Goal: Task Accomplishment & Management: Manage account settings

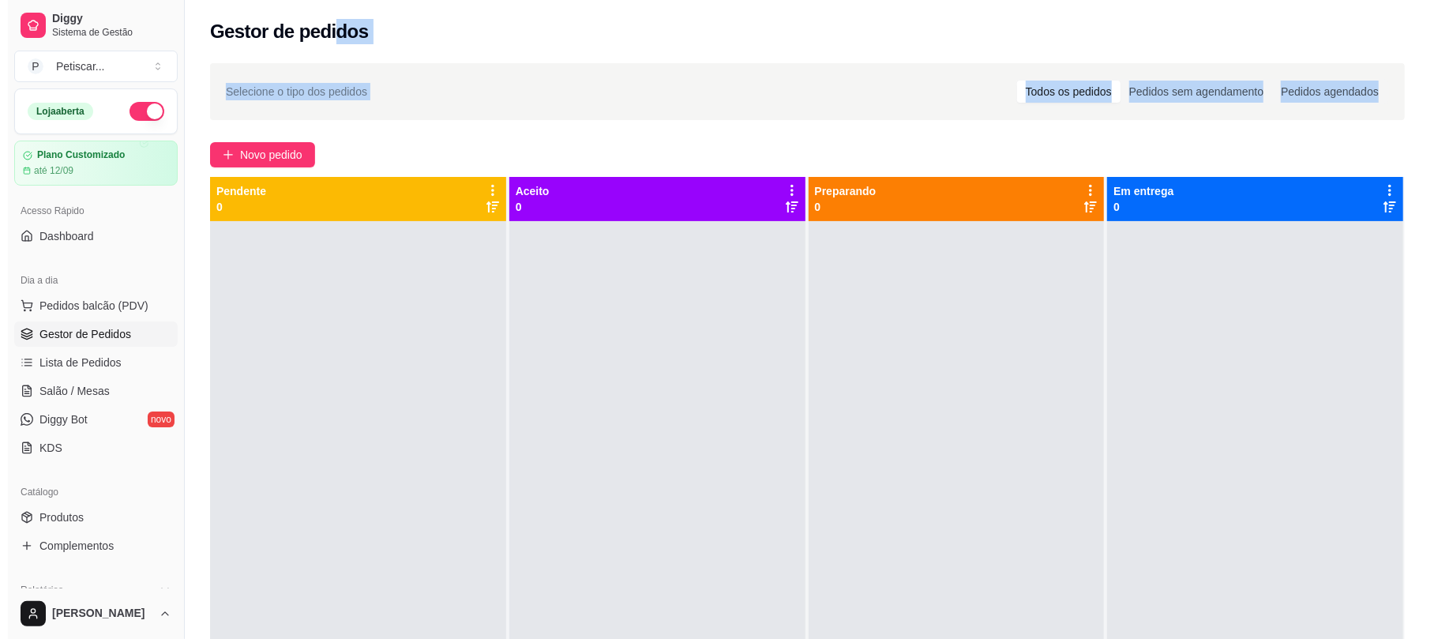
scroll to position [25, 0]
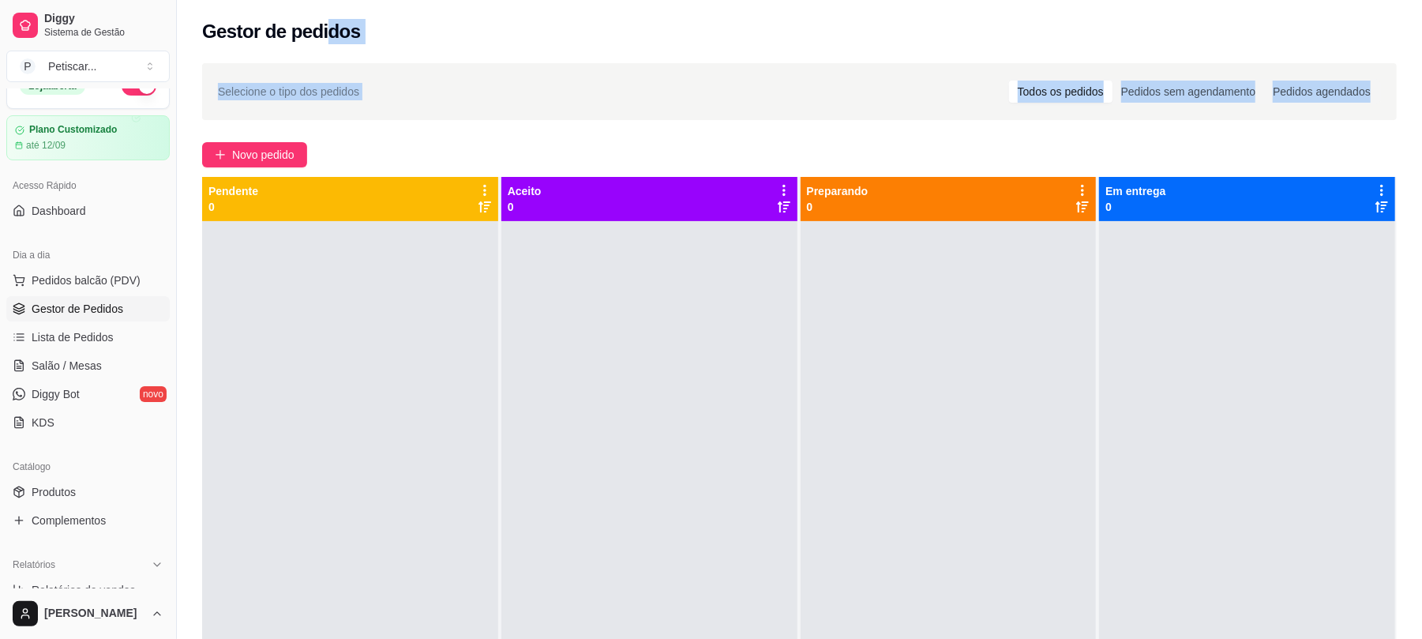
click at [267, 149] on span "Novo pedido" at bounding box center [263, 154] width 62 height 17
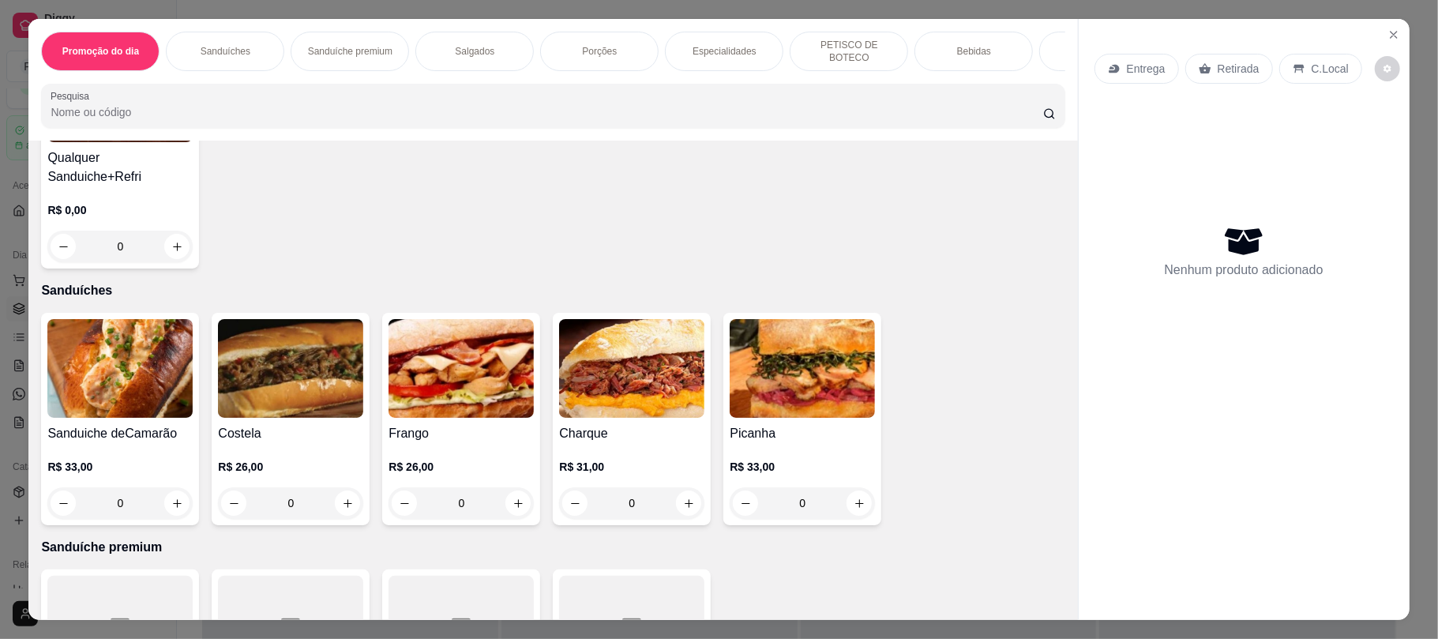
scroll to position [317, 0]
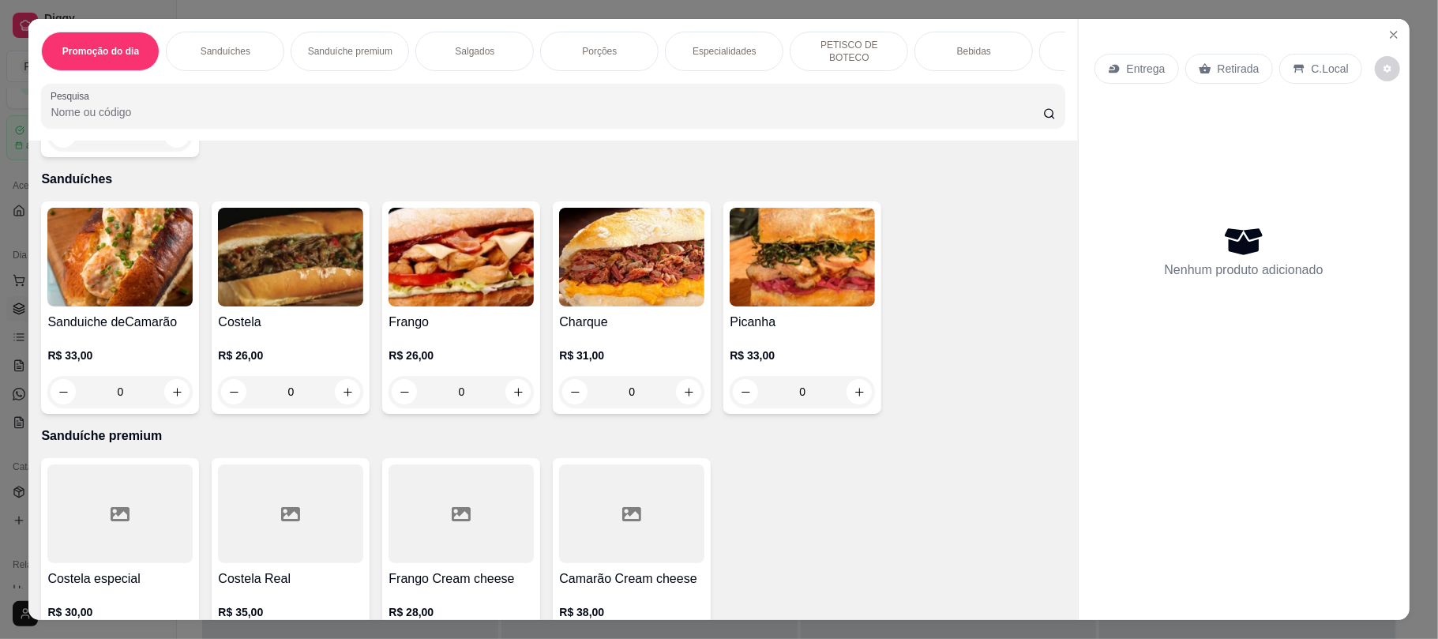
click at [338, 396] on div "0" at bounding box center [290, 392] width 145 height 32
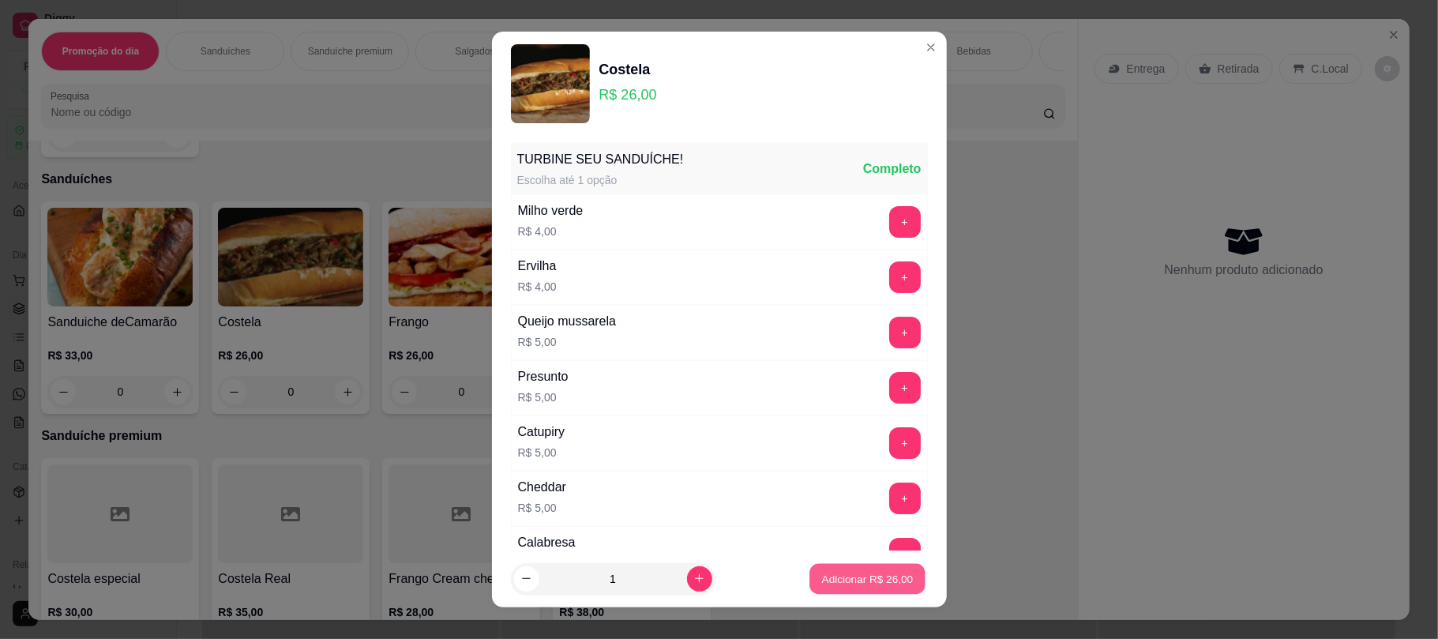
click at [873, 584] on p "Adicionar R$ 26,00" at bounding box center [868, 578] width 92 height 15
type input "1"
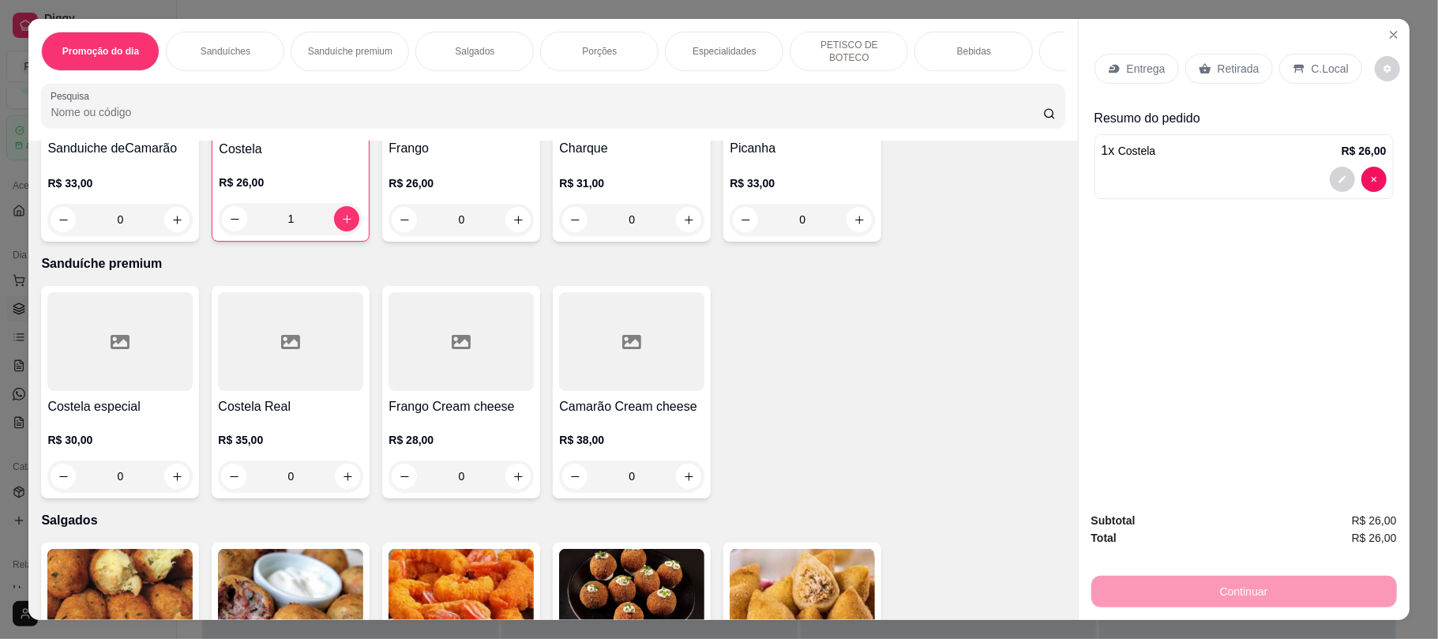
scroll to position [509, 0]
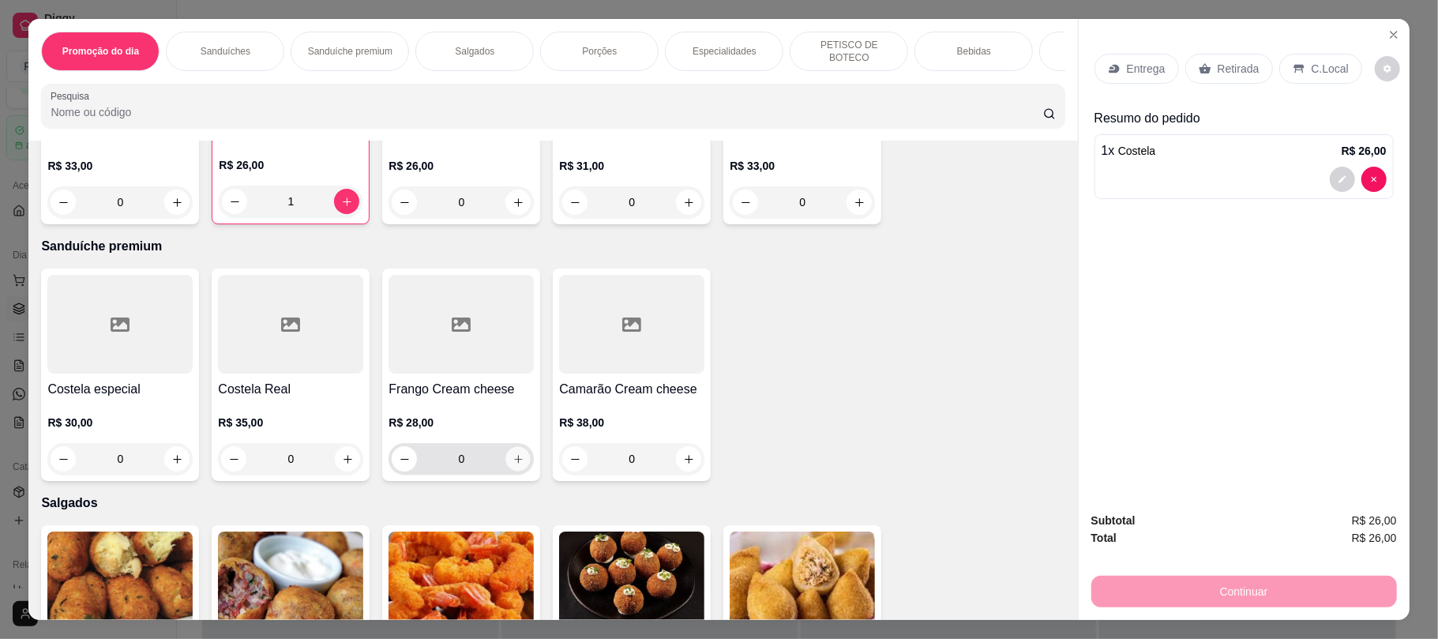
click at [516, 463] on icon "increase-product-quantity" at bounding box center [519, 459] width 12 height 12
type input "1"
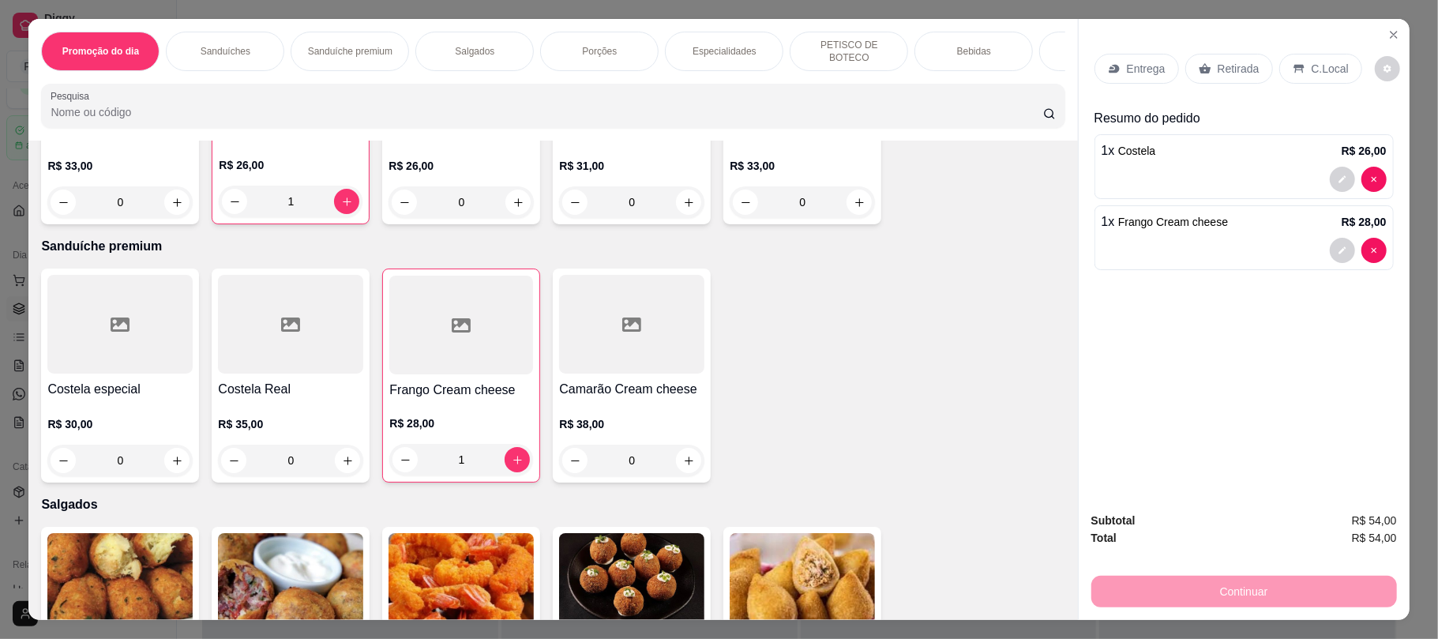
click at [1218, 69] on p "Retirada" at bounding box center [1239, 69] width 42 height 16
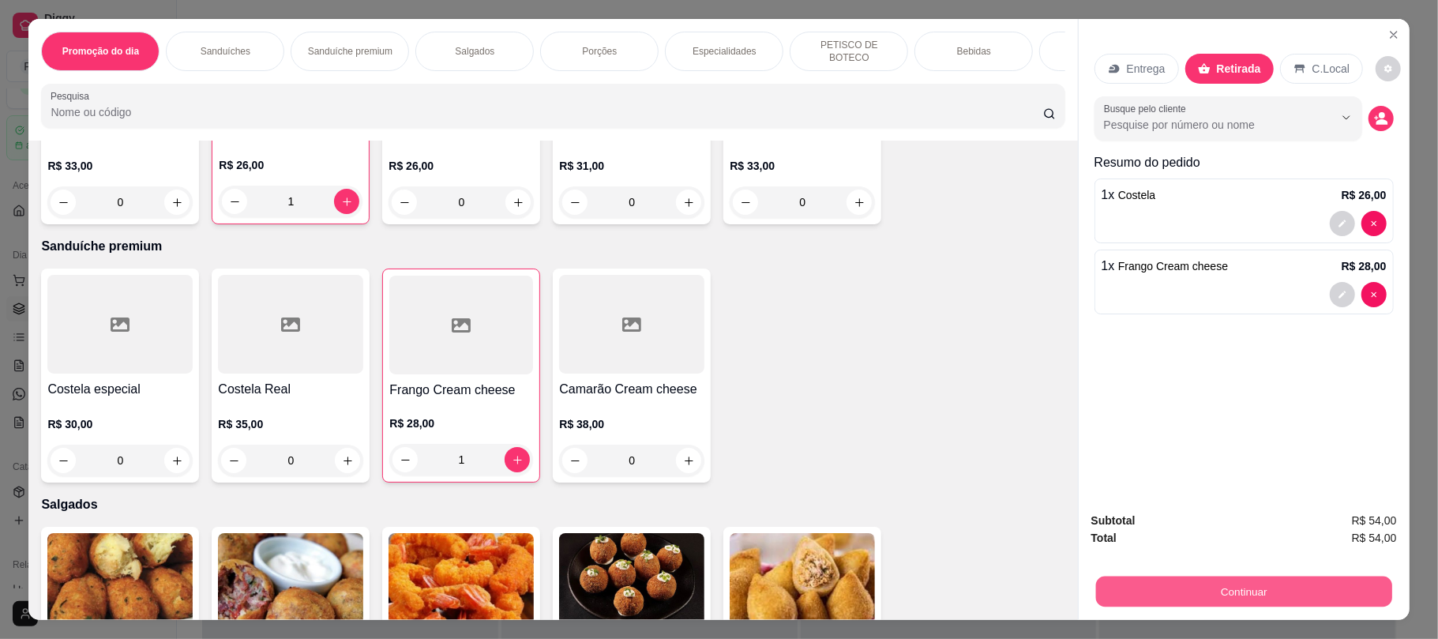
click at [1202, 589] on button "Continuar" at bounding box center [1243, 591] width 296 height 31
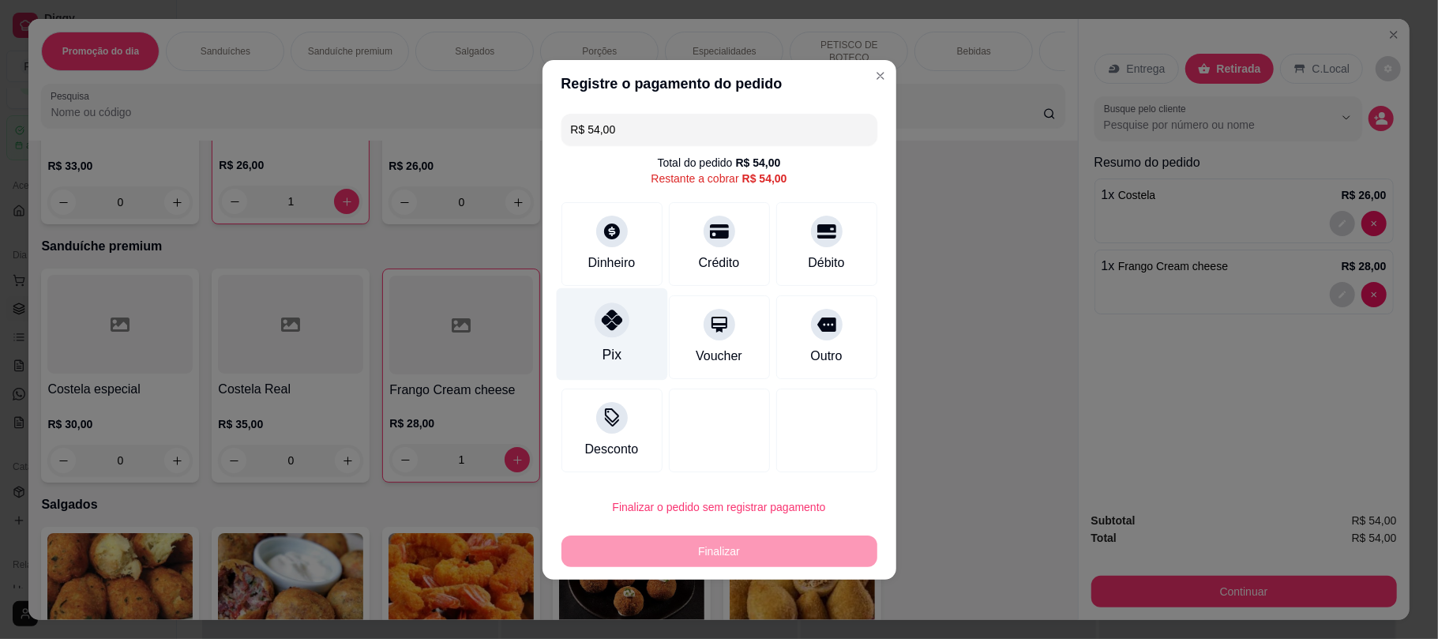
click at [625, 336] on div "Pix" at bounding box center [611, 333] width 111 height 92
type input "R$ 0,00"
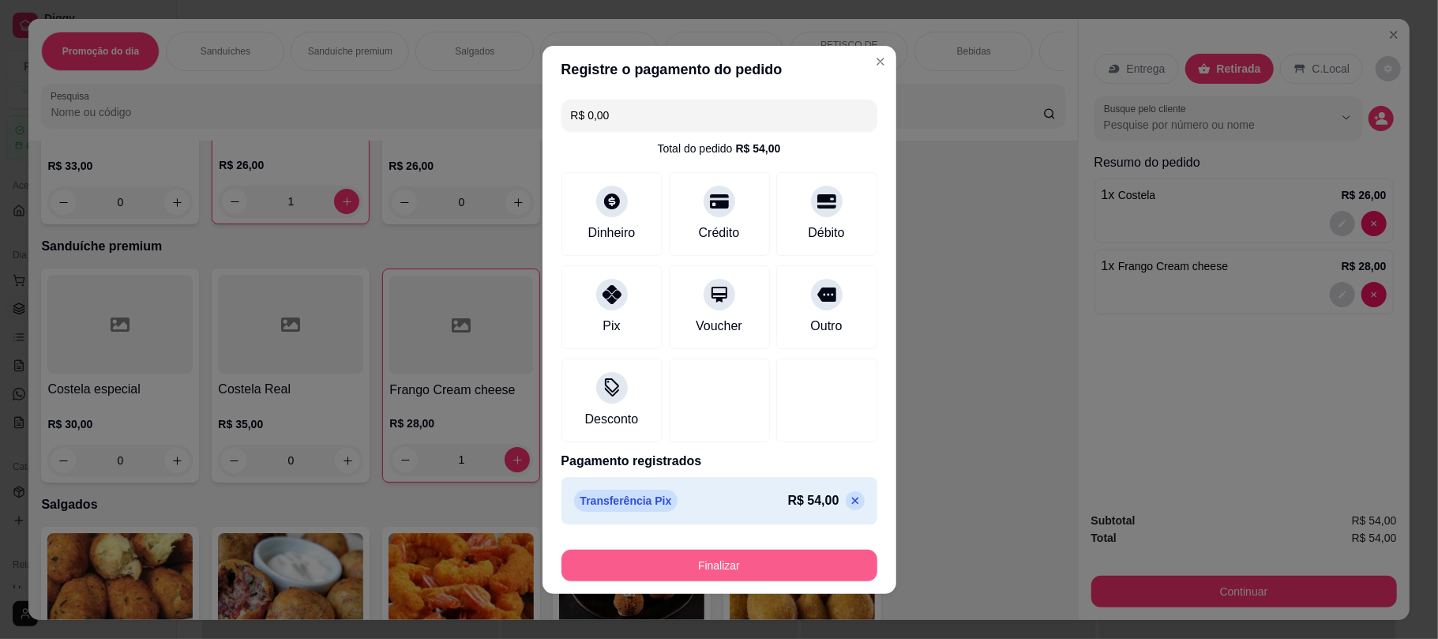
click at [734, 560] on button "Finalizar" at bounding box center [720, 566] width 316 height 32
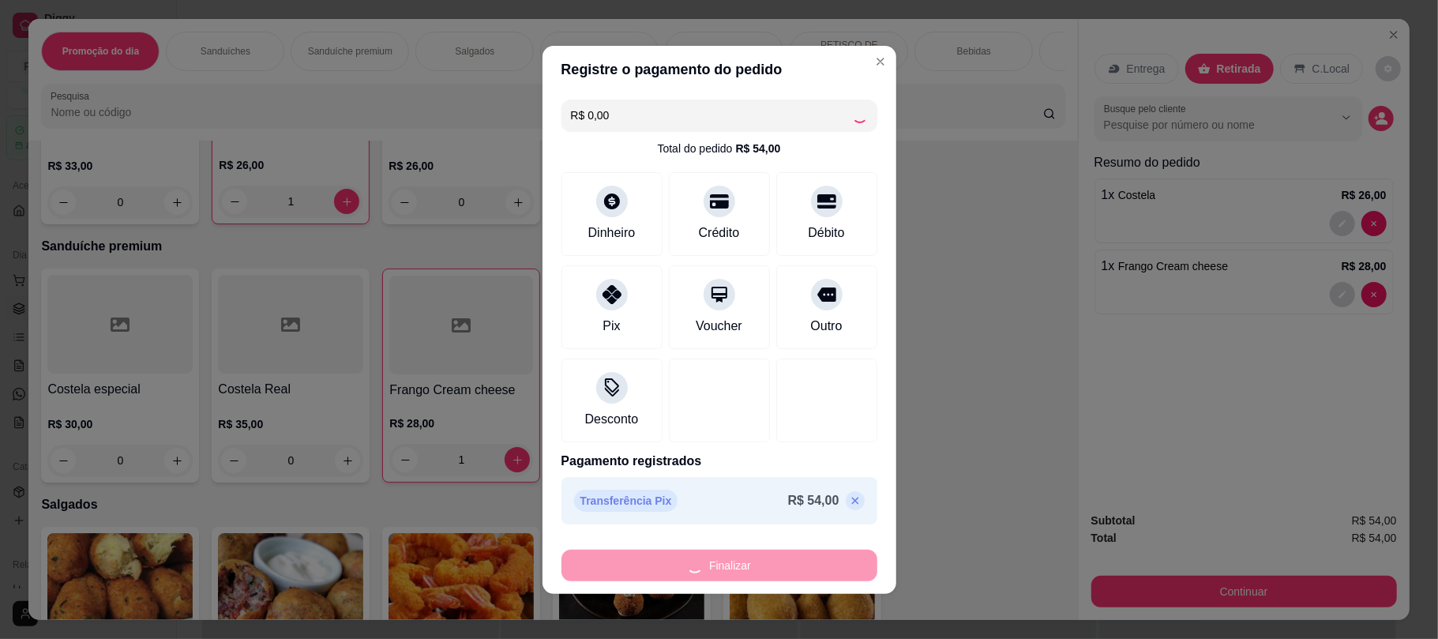
type input "0"
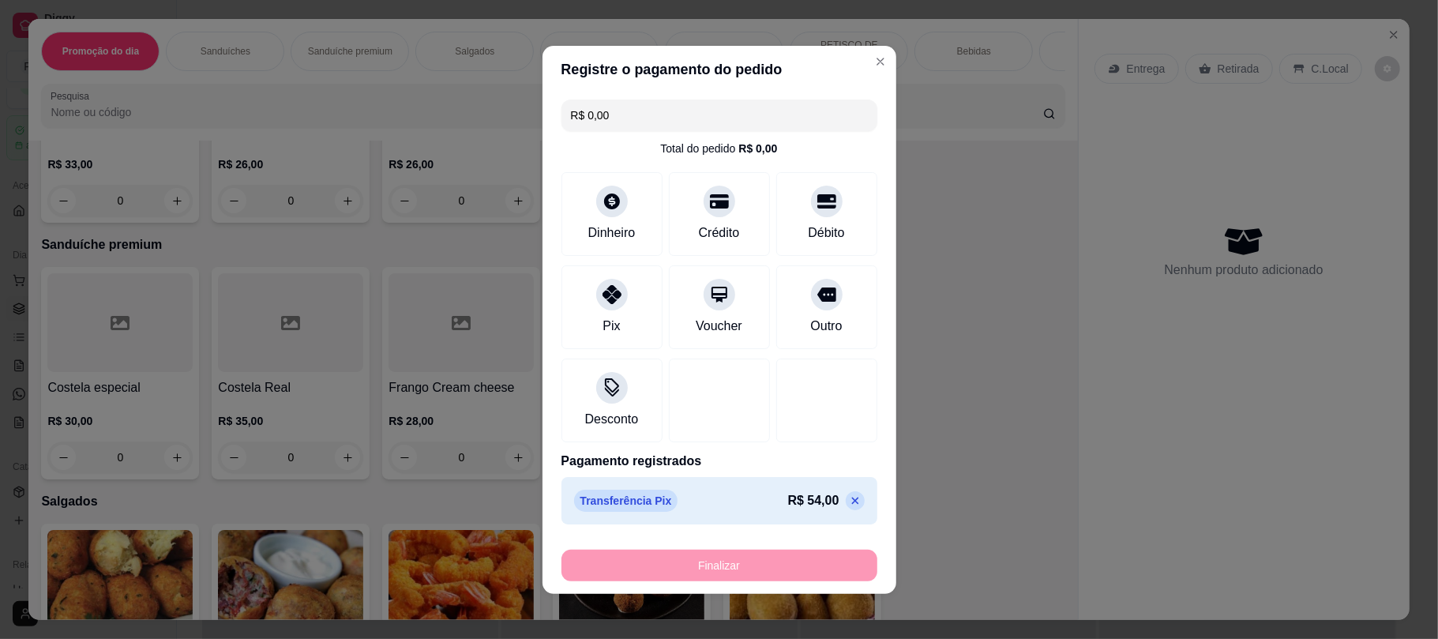
type input "-R$ 54,00"
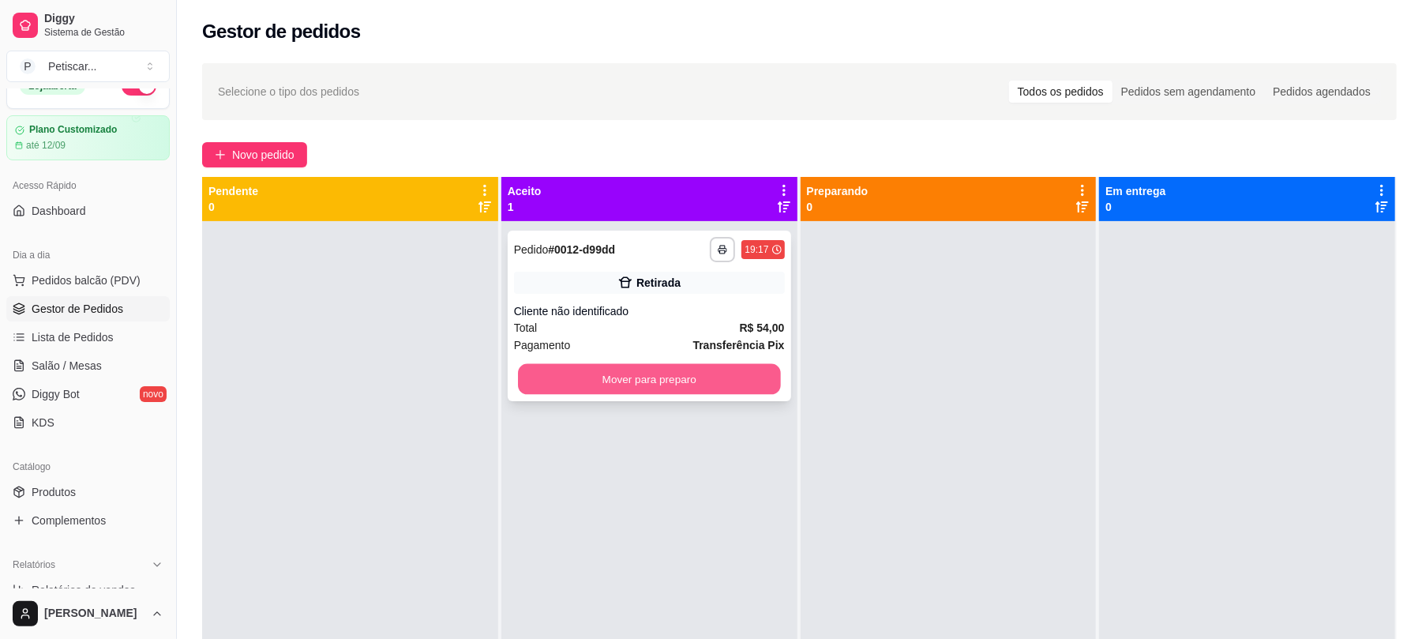
click at [611, 374] on button "Mover para preparo" at bounding box center [649, 379] width 262 height 31
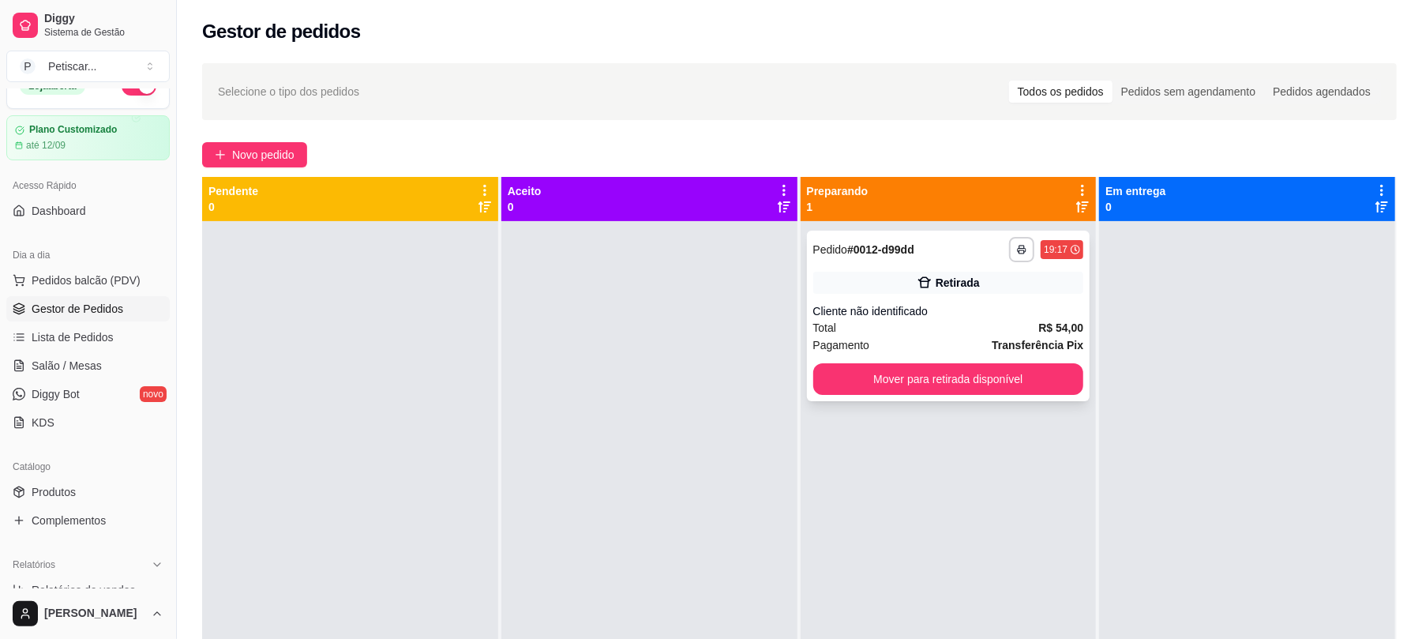
click at [879, 269] on div "**********" at bounding box center [949, 316] width 284 height 171
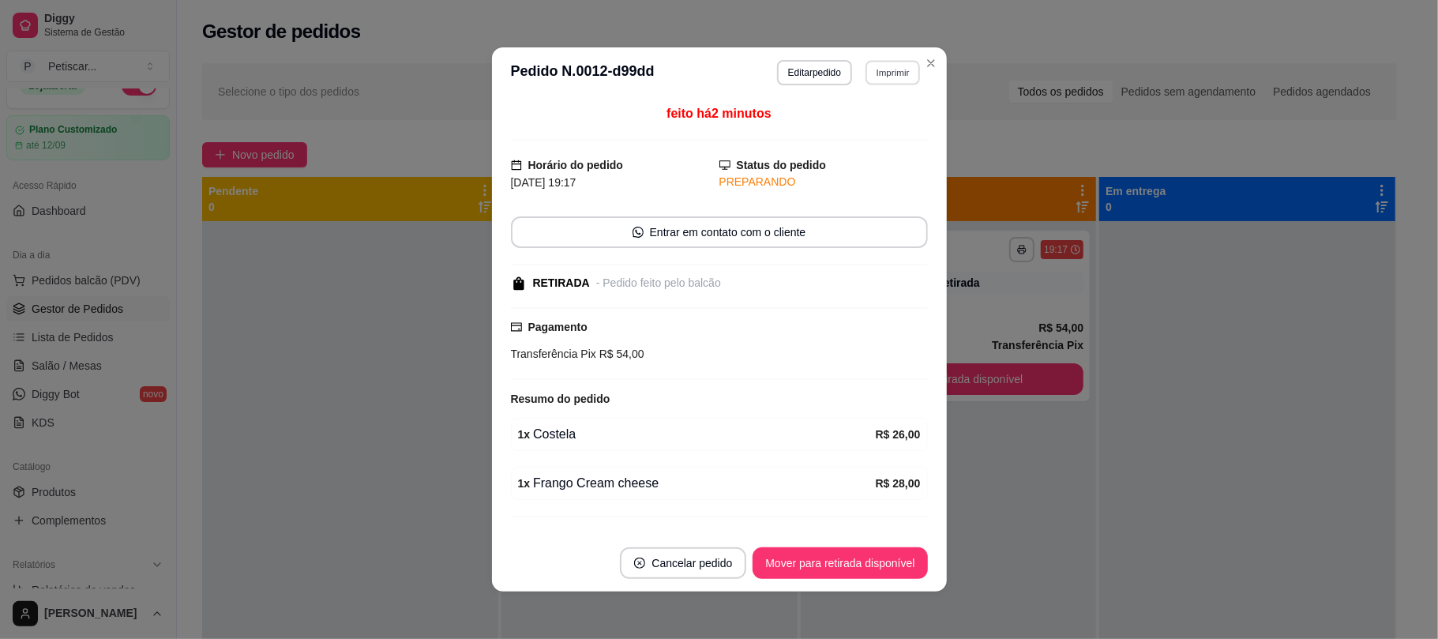
click at [873, 76] on button "Imprimir" at bounding box center [893, 72] width 54 height 24
click at [872, 118] on button "IMPRESSORA" at bounding box center [857, 127] width 111 height 24
click at [886, 550] on button "Mover para retirada disponível" at bounding box center [840, 563] width 169 height 31
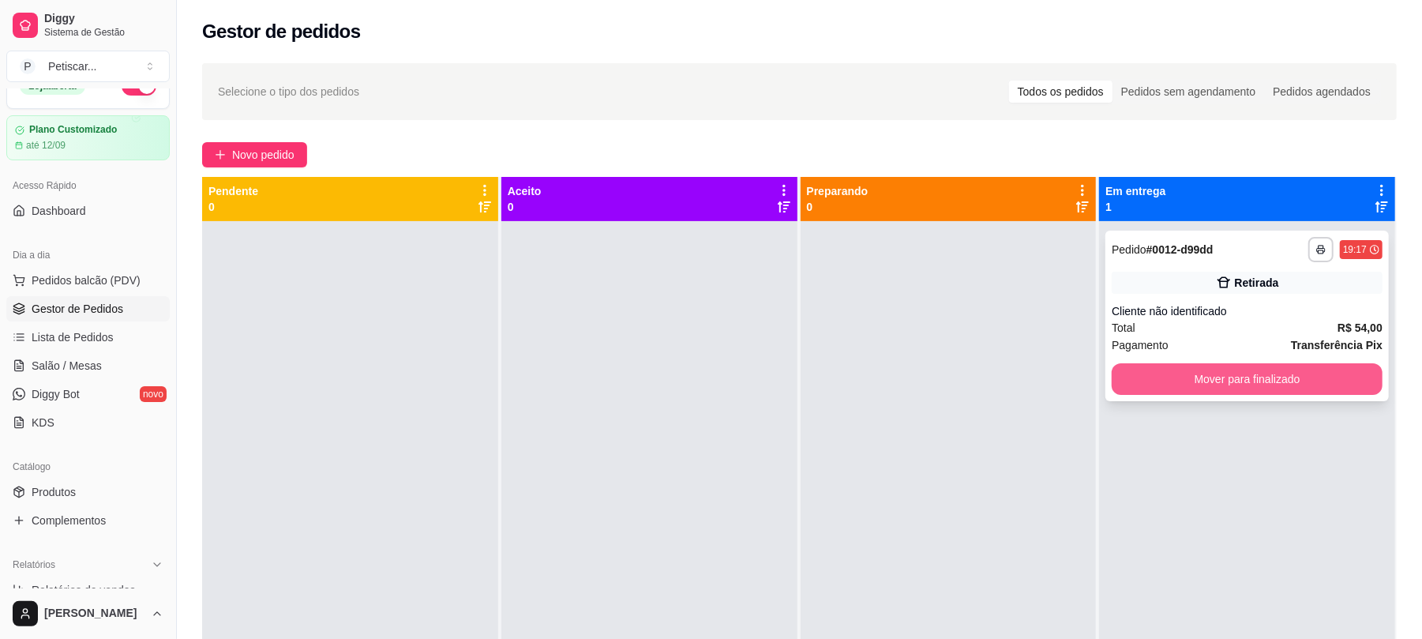
click at [1125, 382] on button "Mover para finalizado" at bounding box center [1247, 379] width 271 height 32
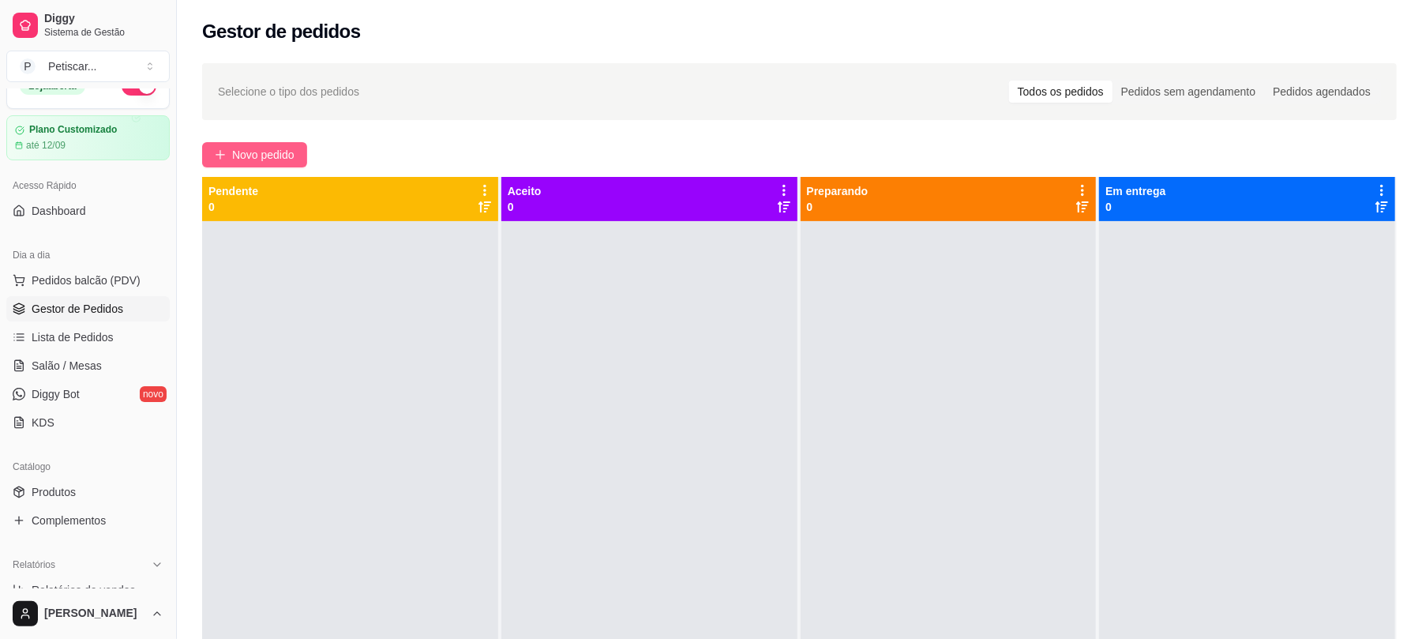
click at [272, 159] on span "Novo pedido" at bounding box center [263, 154] width 62 height 17
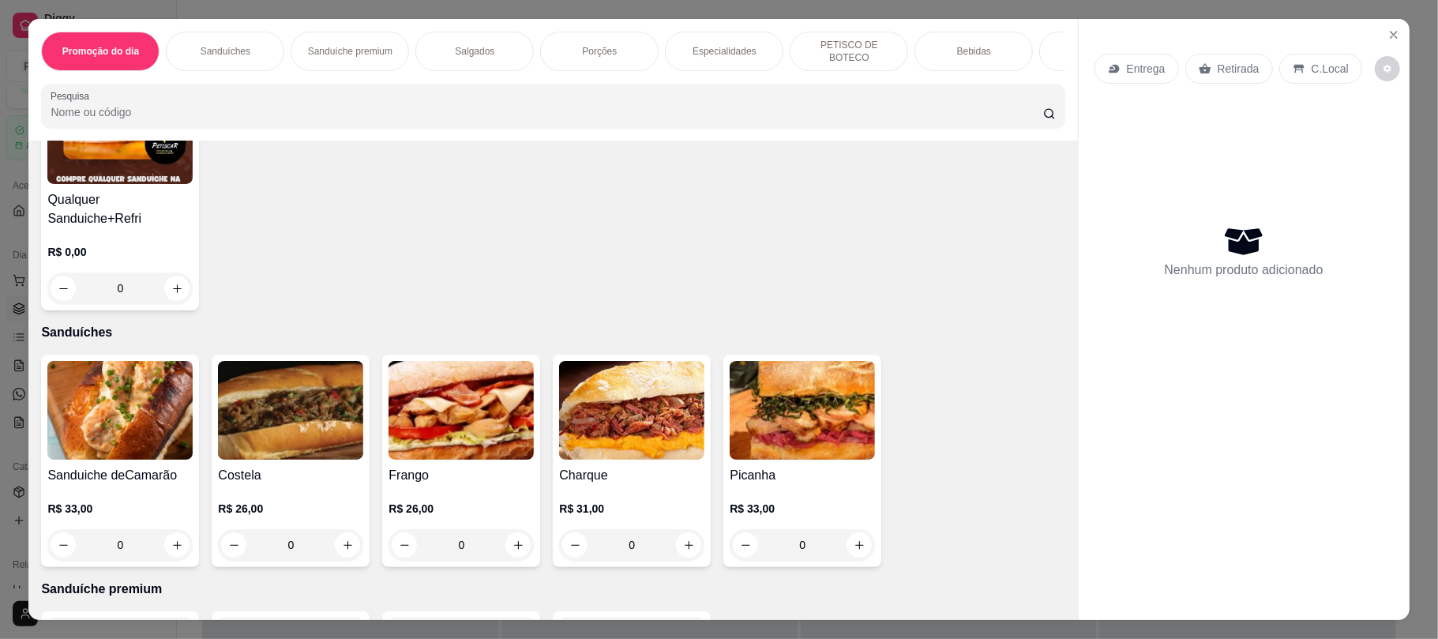
scroll to position [256, 0]
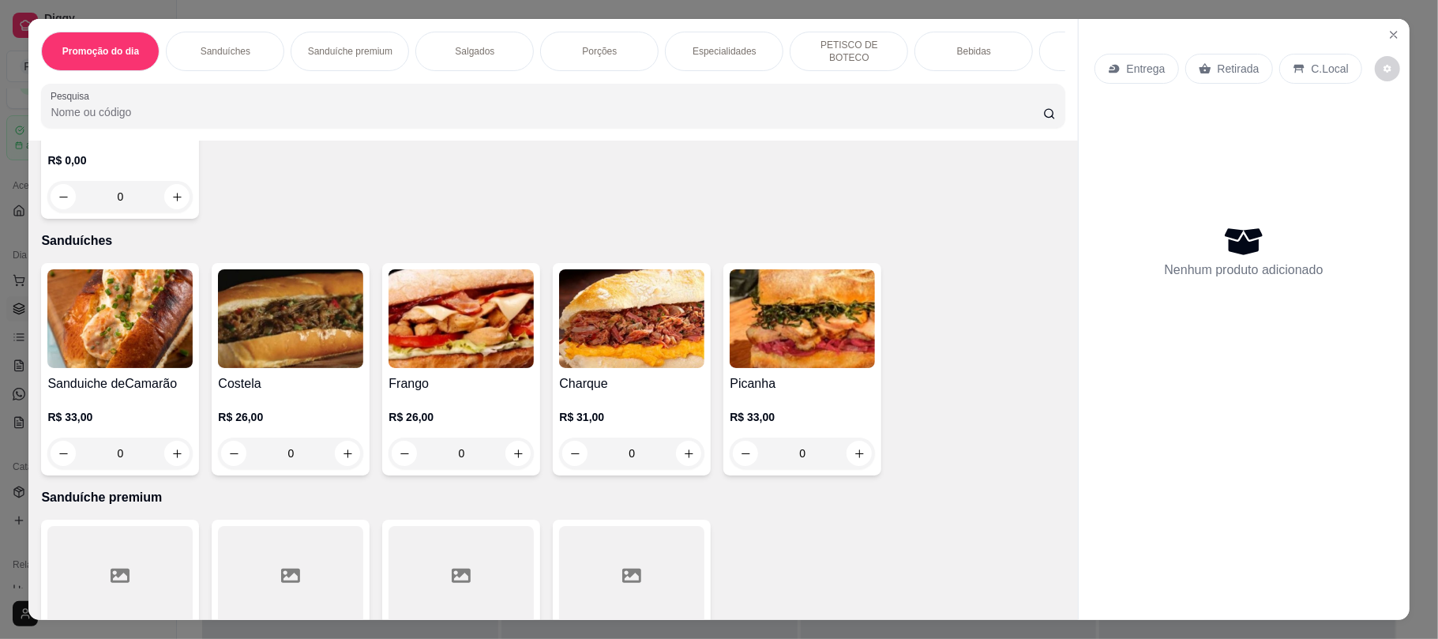
click at [842, 456] on div "0" at bounding box center [802, 454] width 145 height 32
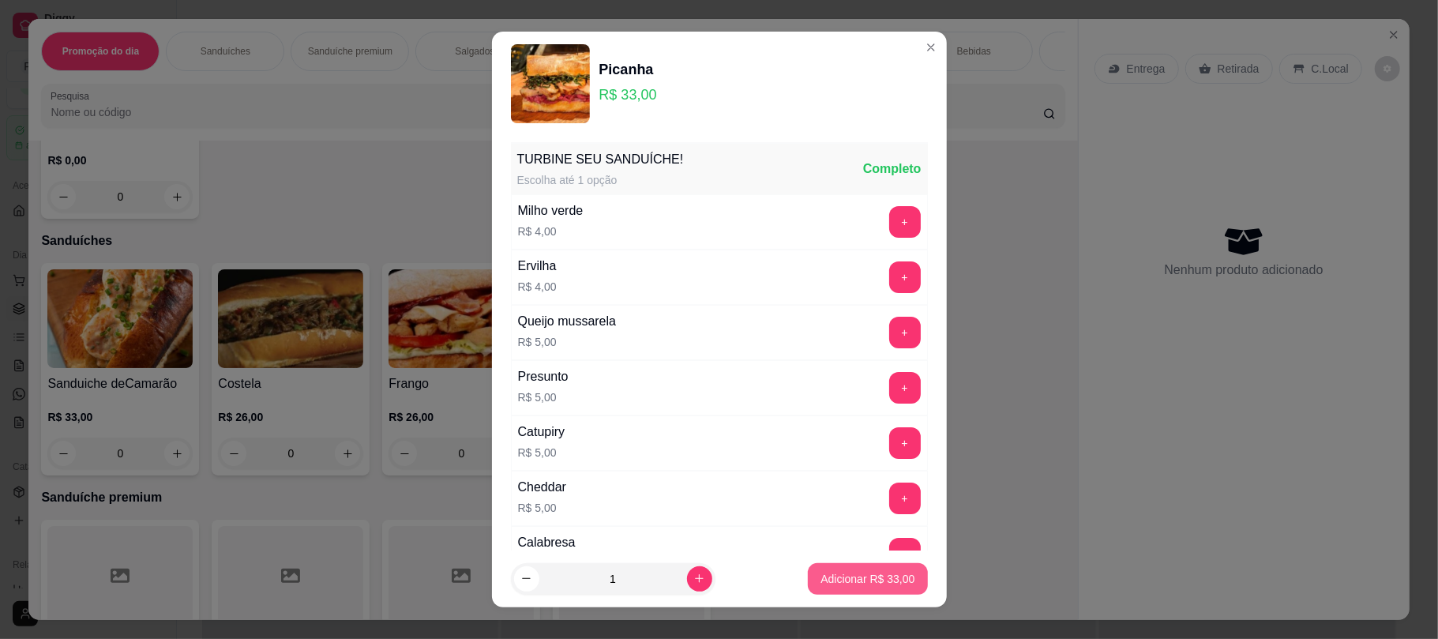
drag, startPoint x: 870, startPoint y: 600, endPoint x: 857, endPoint y: 586, distance: 19.0
click at [857, 586] on footer "1 Adicionar R$ 33,00" at bounding box center [719, 578] width 455 height 57
click at [857, 586] on p "Adicionar R$ 33,00" at bounding box center [868, 578] width 92 height 15
type input "1"
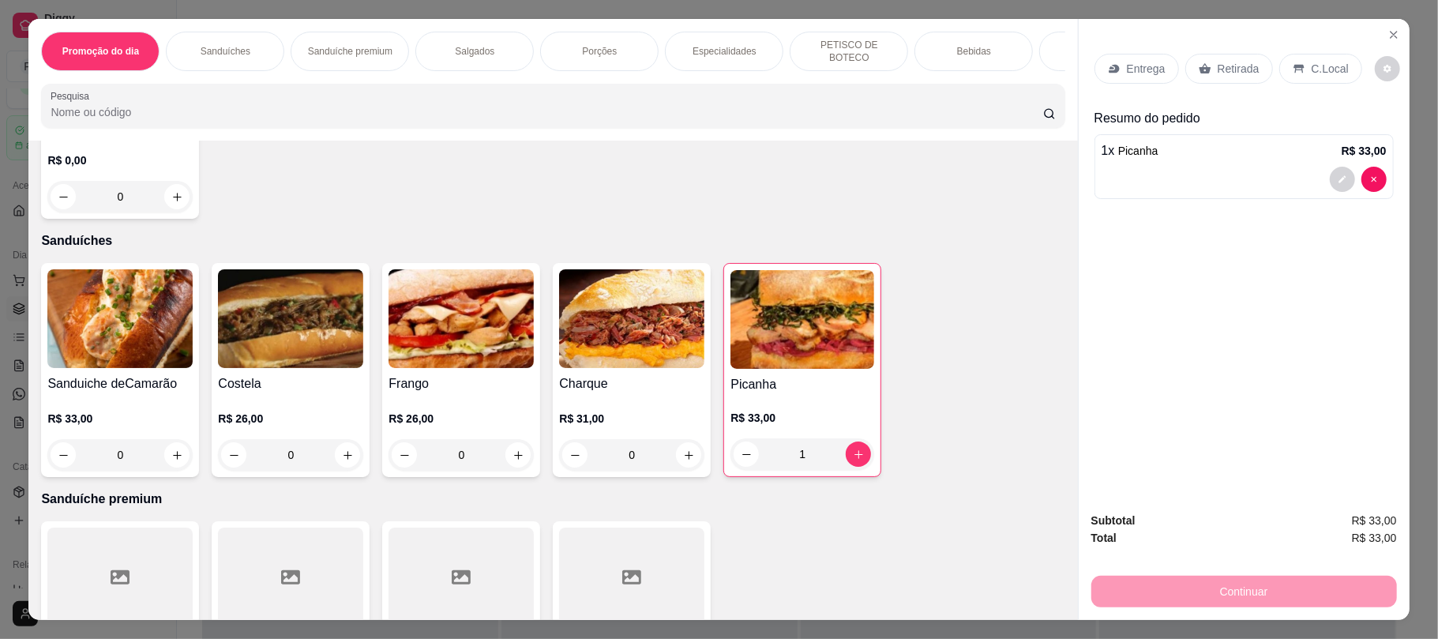
click at [336, 460] on div "0" at bounding box center [290, 455] width 145 height 32
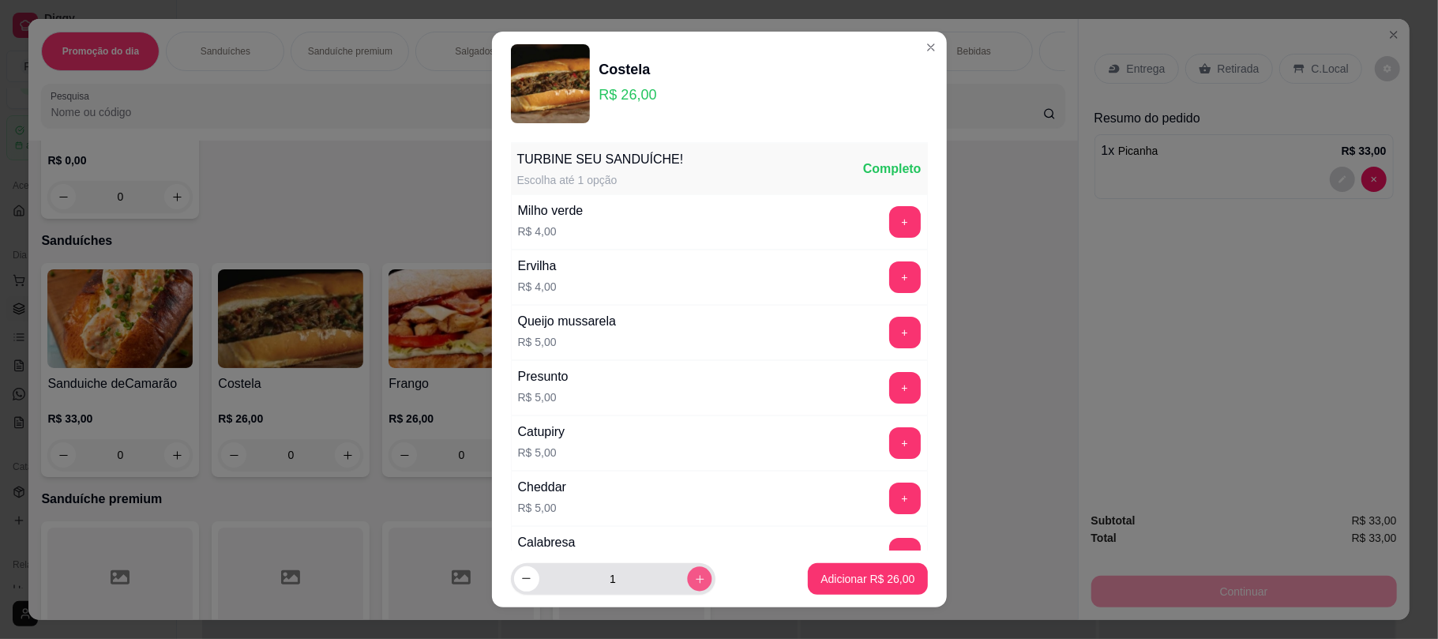
click at [693, 573] on icon "increase-product-quantity" at bounding box center [699, 579] width 12 height 12
type input "2"
click at [835, 579] on p "Adicionar R$ 52,00" at bounding box center [868, 578] width 92 height 15
type input "2"
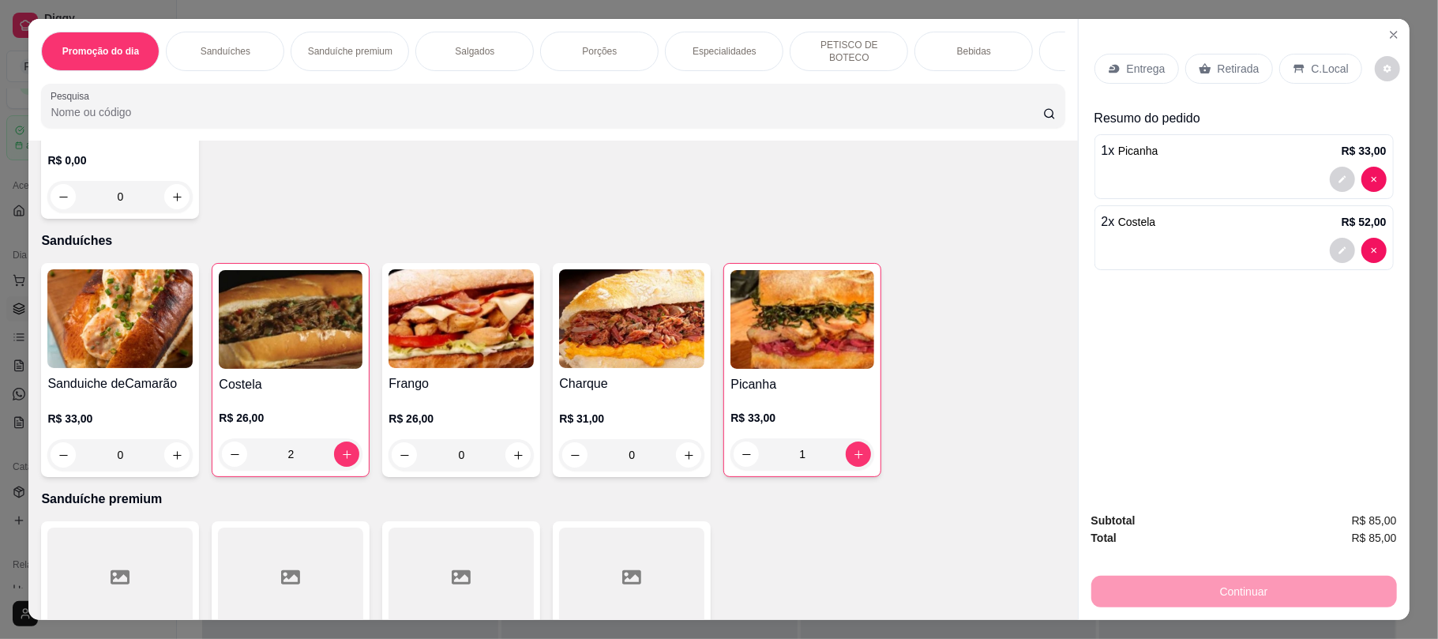
click at [1218, 71] on p "Retirada" at bounding box center [1239, 69] width 42 height 16
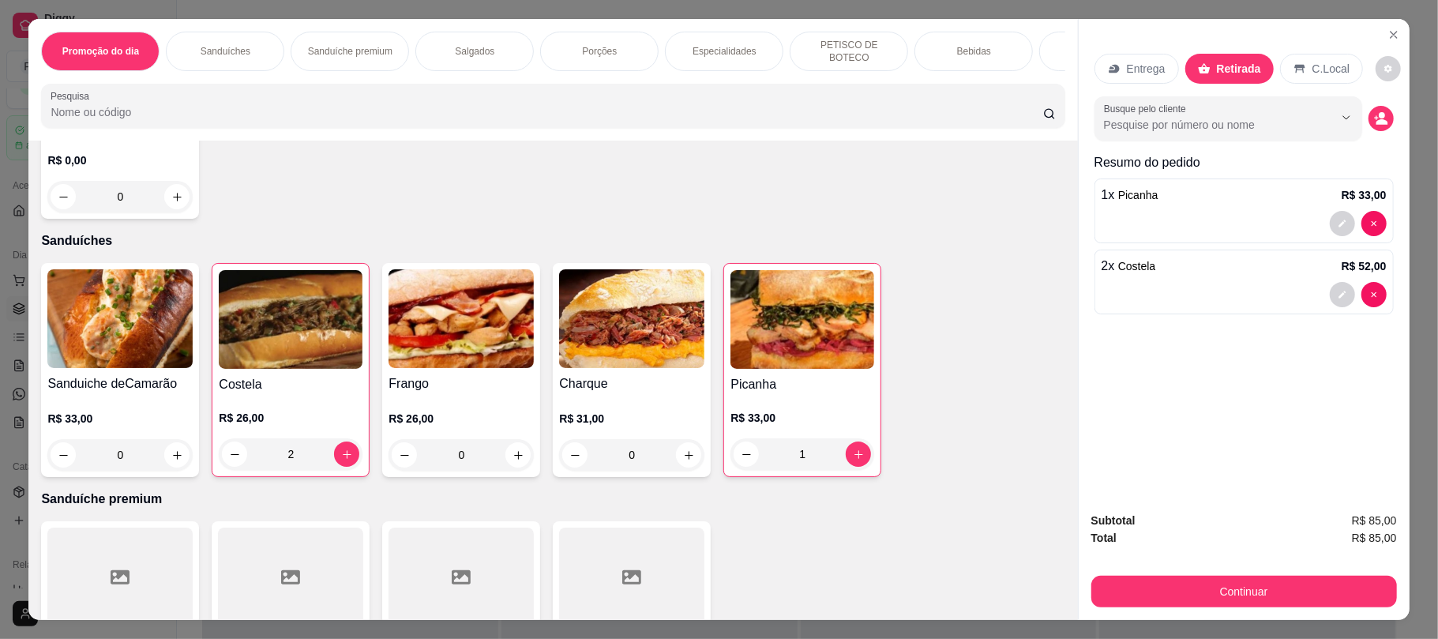
click at [1161, 614] on div "Subtotal R$ 85,00 Total R$ 85,00 Continuar" at bounding box center [1244, 559] width 331 height 121
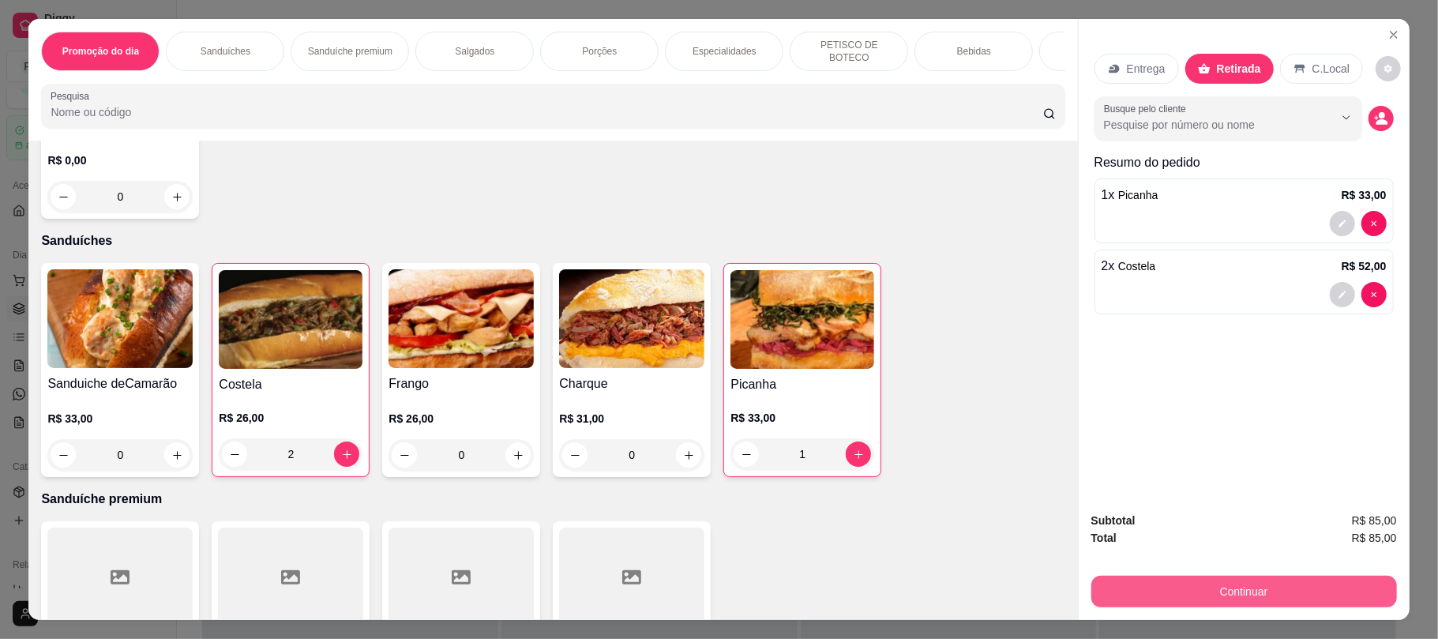
drag, startPoint x: 1161, startPoint y: 614, endPoint x: 1157, endPoint y: 604, distance: 10.3
click at [1157, 604] on div "Subtotal R$ 85,00 Total R$ 85,00 Continuar" at bounding box center [1244, 559] width 331 height 121
click at [1157, 604] on button "Continuar" at bounding box center [1244, 592] width 306 height 32
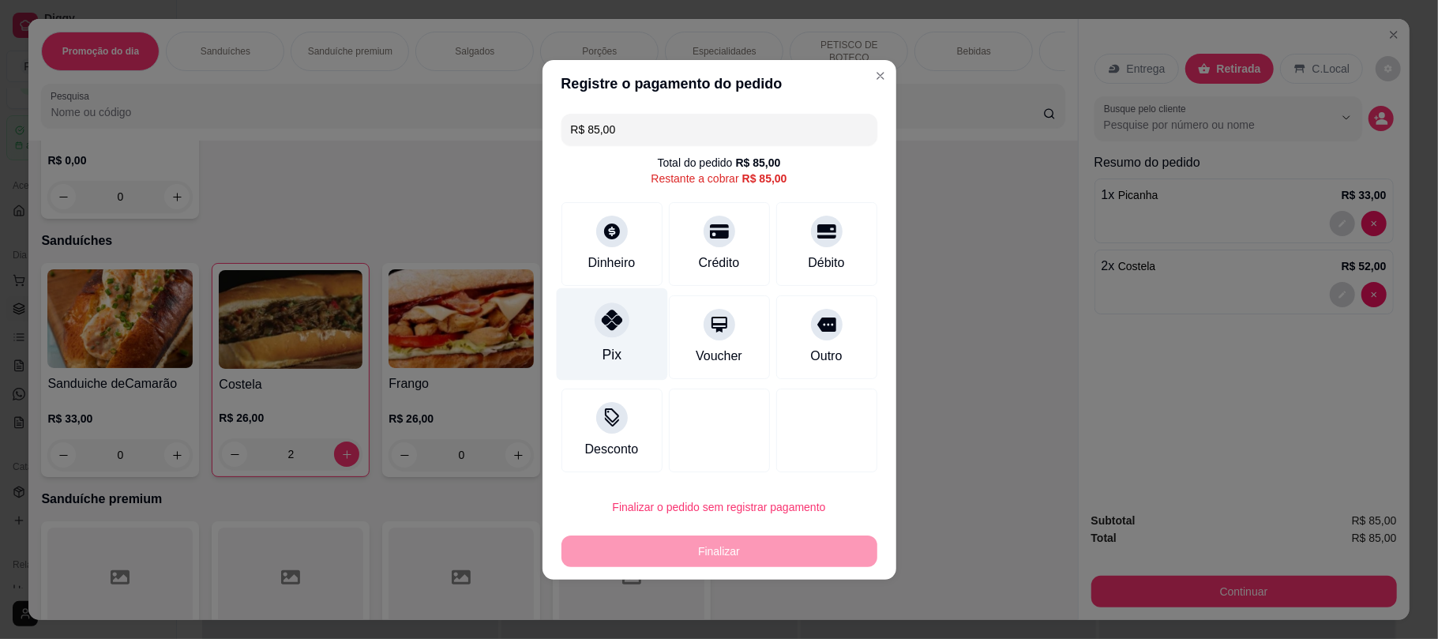
click at [651, 324] on div "Pix" at bounding box center [611, 333] width 111 height 92
type input "R$ 0,00"
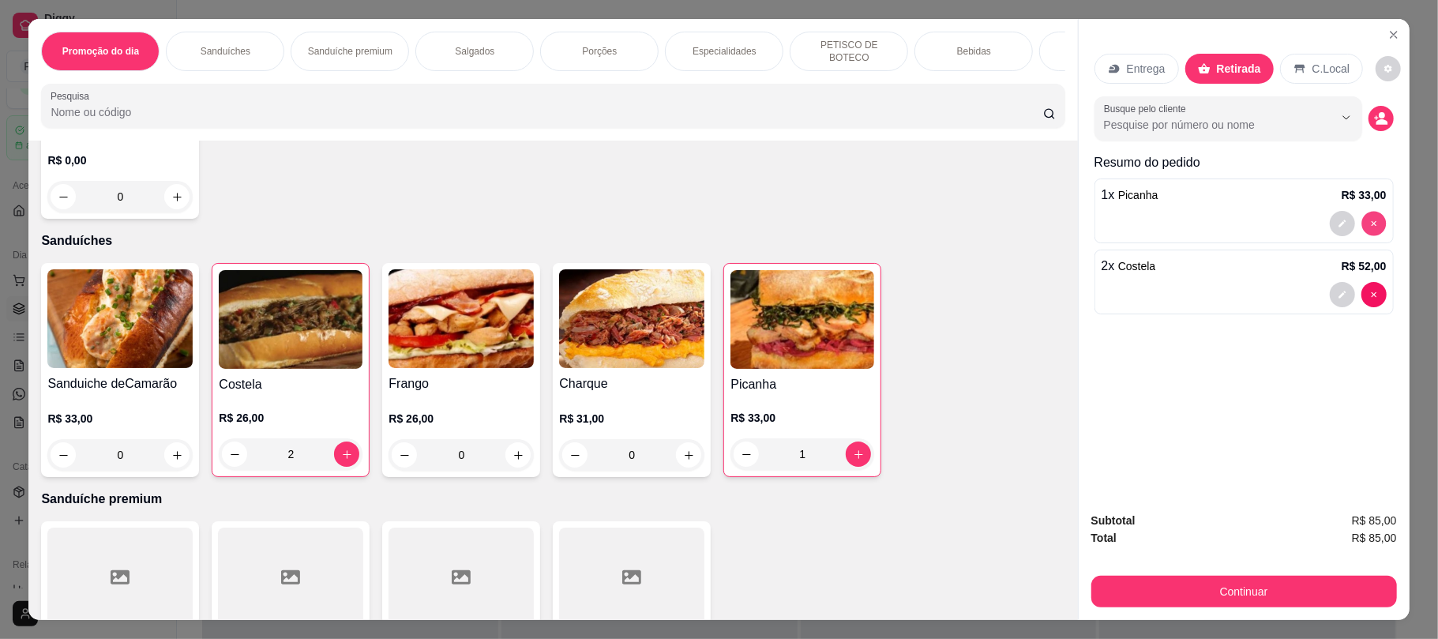
type input "0"
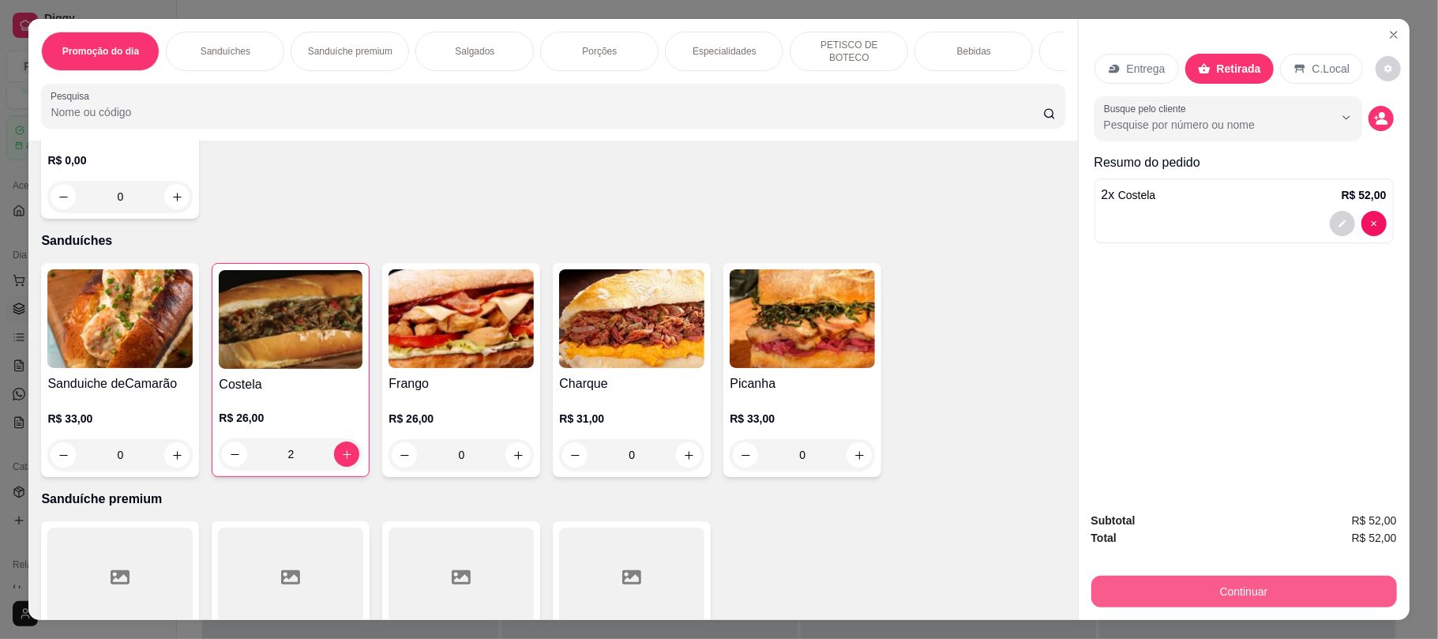
click at [1145, 585] on button "Continuar" at bounding box center [1244, 592] width 306 height 32
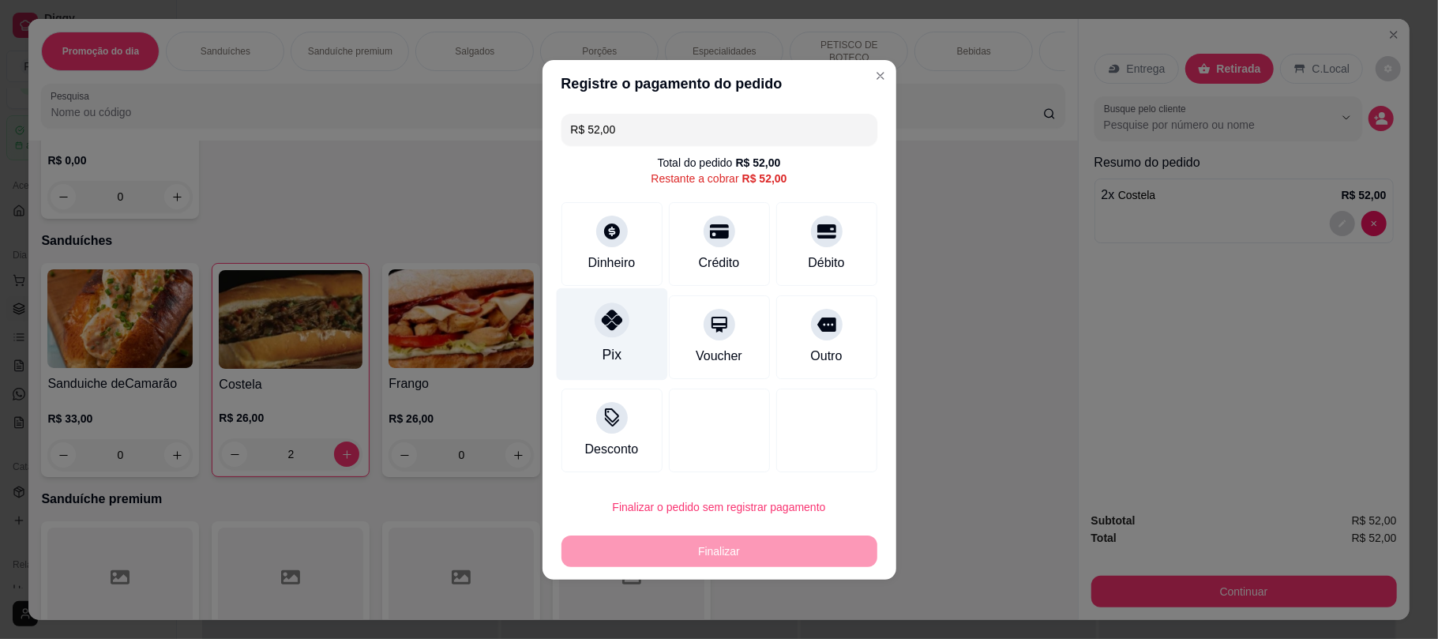
click at [579, 339] on div "Pix" at bounding box center [611, 333] width 111 height 92
type input "R$ 0,00"
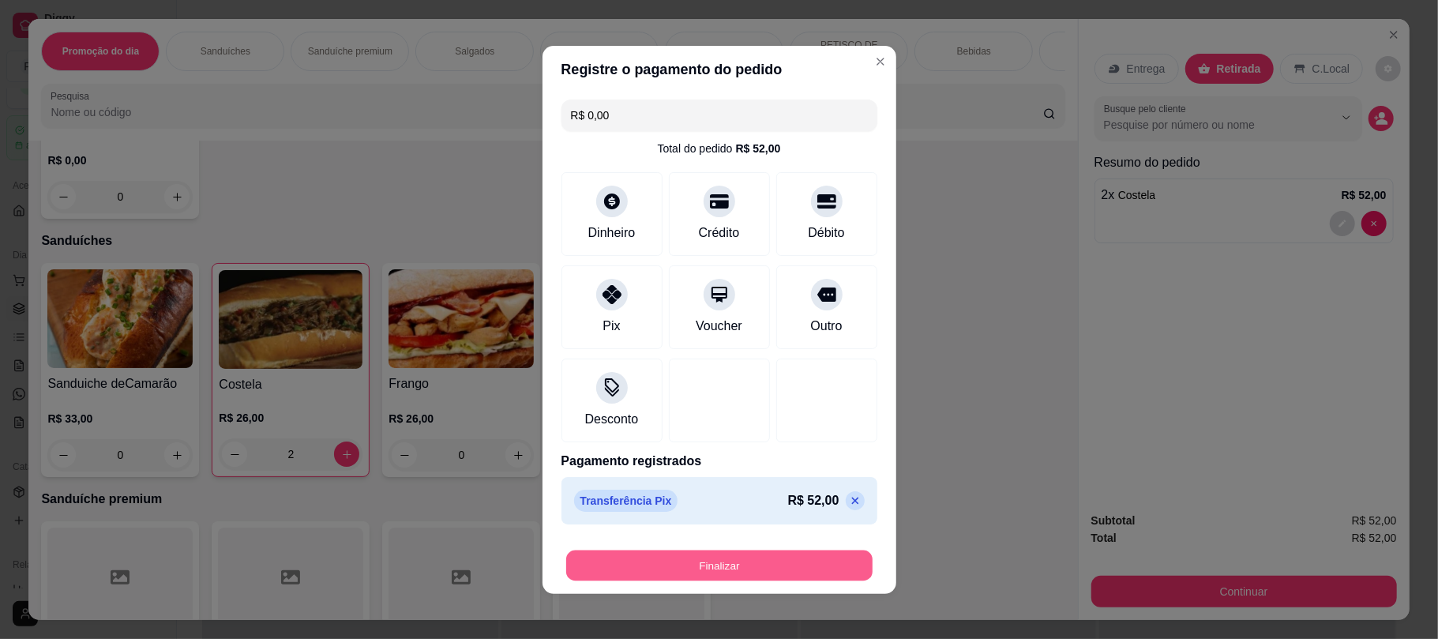
click at [720, 554] on button "Finalizar" at bounding box center [719, 565] width 306 height 31
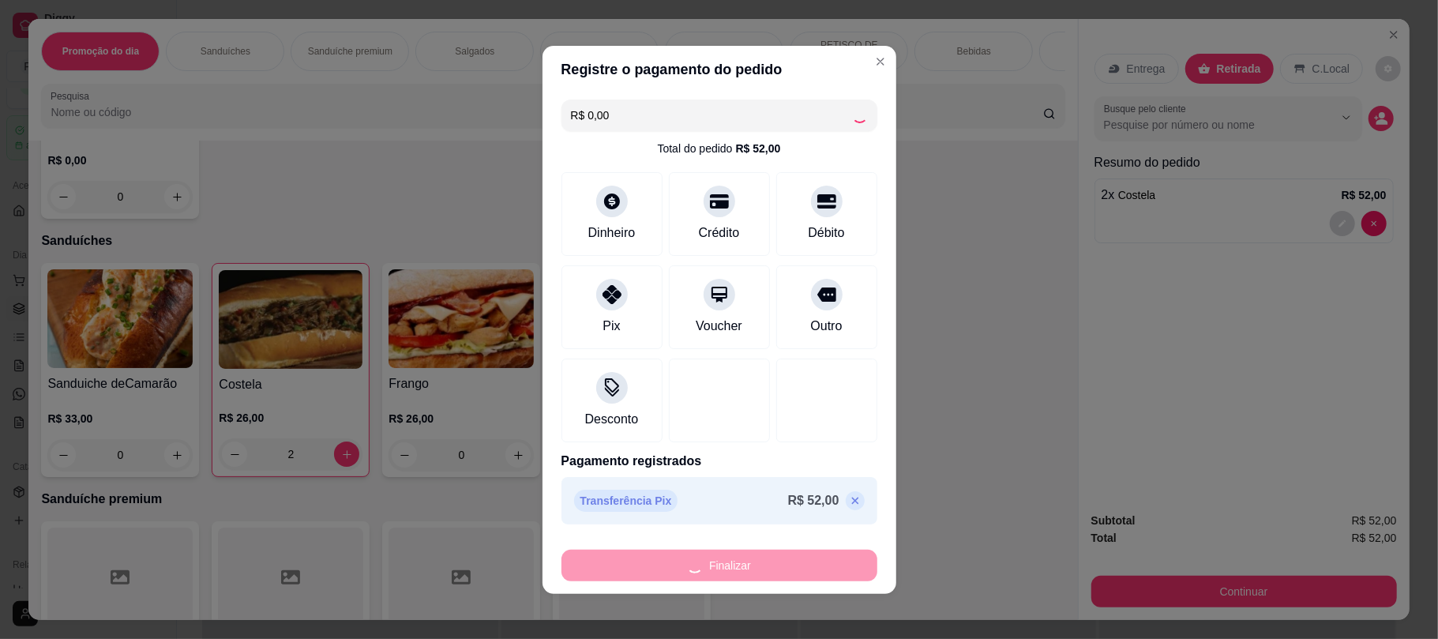
type input "0"
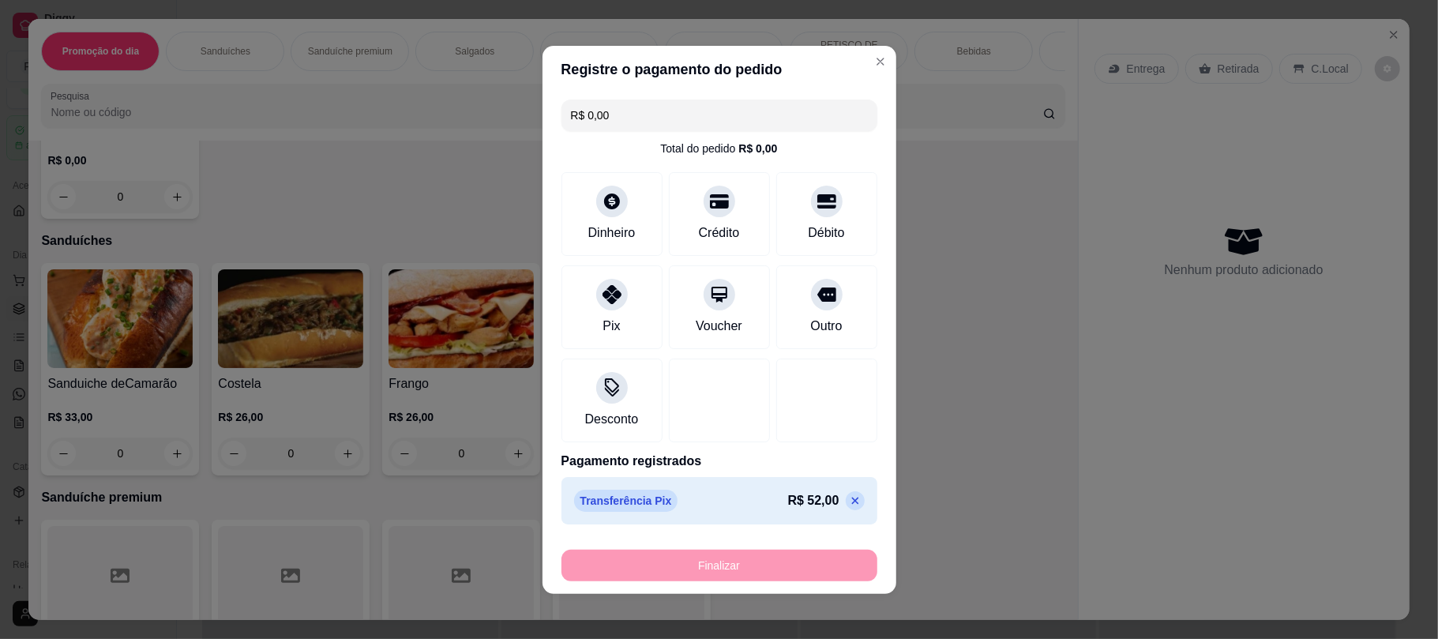
type input "-R$ 52,00"
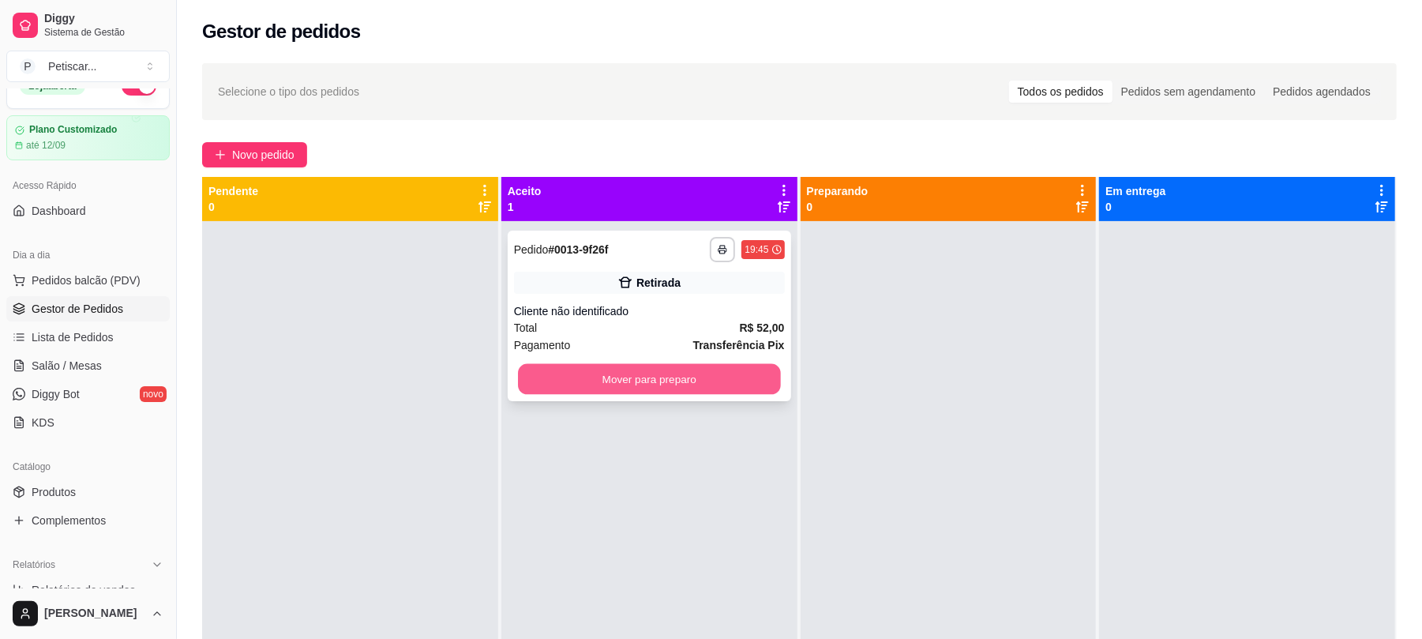
click at [569, 368] on button "Mover para preparo" at bounding box center [649, 379] width 262 height 31
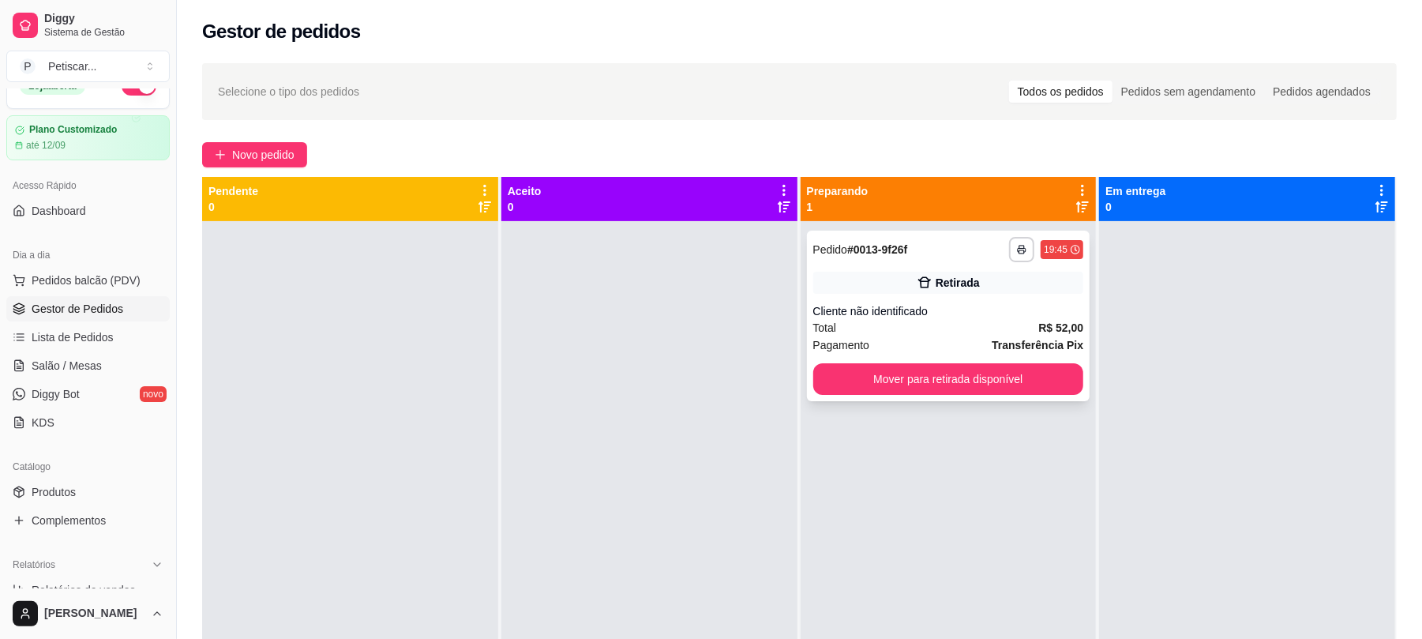
click at [883, 345] on div "Pagamento Transferência Pix" at bounding box center [948, 344] width 271 height 17
click at [995, 380] on button "Mover para retirada disponível" at bounding box center [948, 379] width 262 height 31
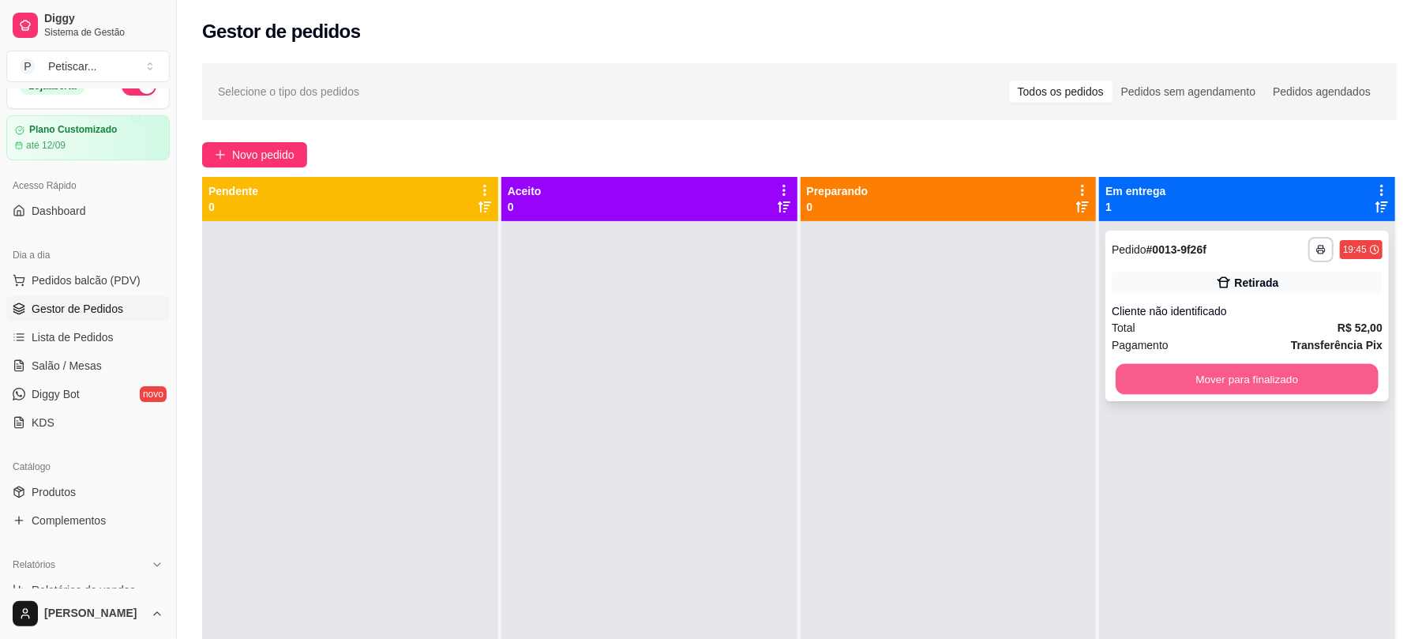
click at [1117, 390] on button "Mover para finalizado" at bounding box center [1247, 379] width 262 height 31
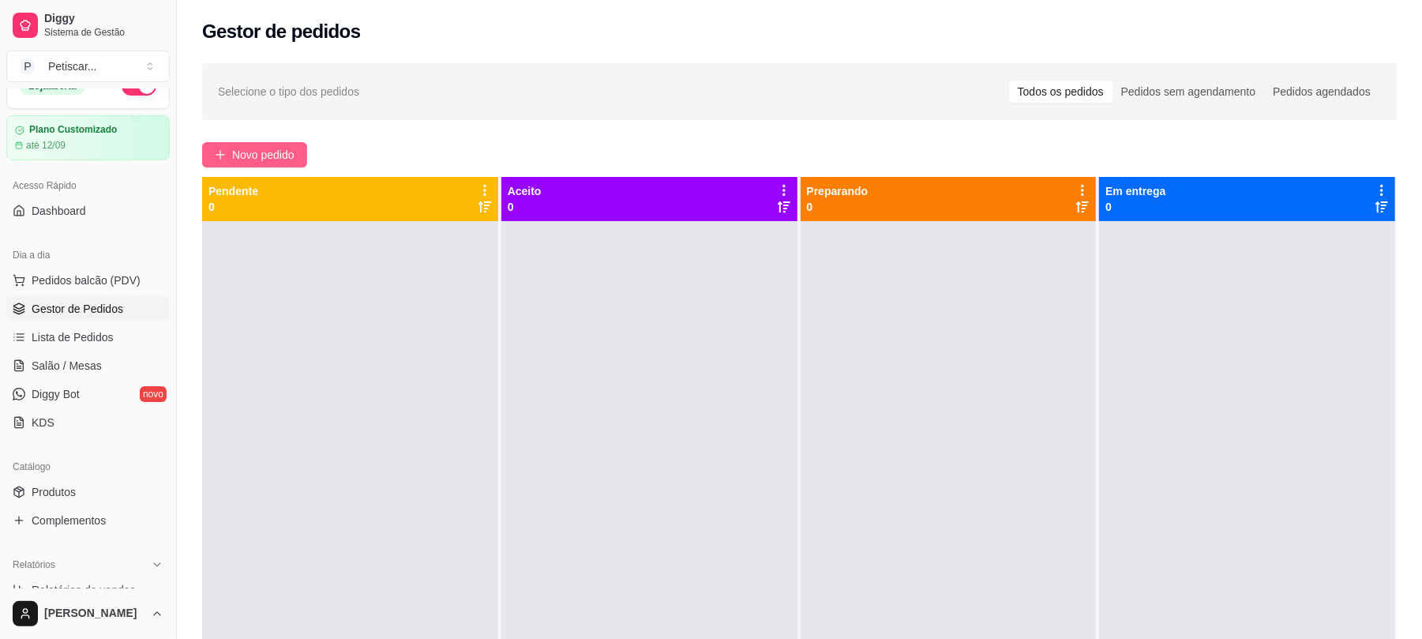
click at [232, 152] on span "Novo pedido" at bounding box center [263, 154] width 62 height 17
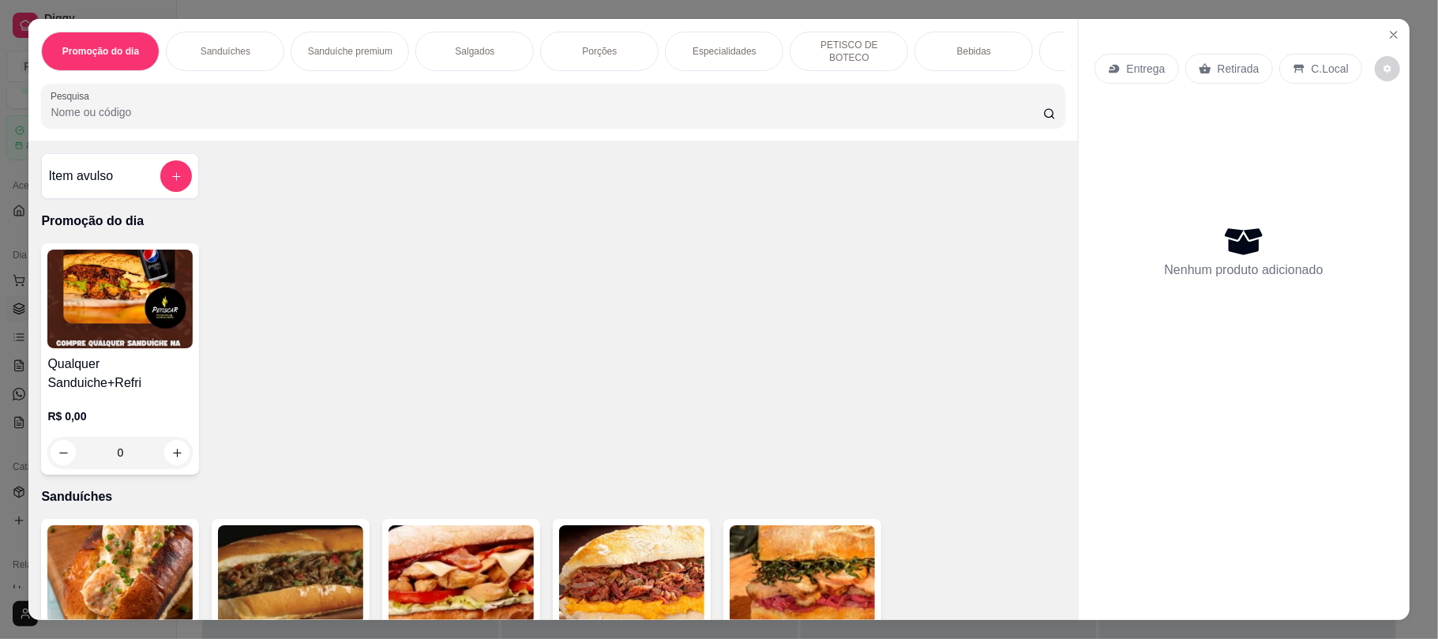
click at [764, 216] on p "Promoção do dia" at bounding box center [553, 221] width 1024 height 19
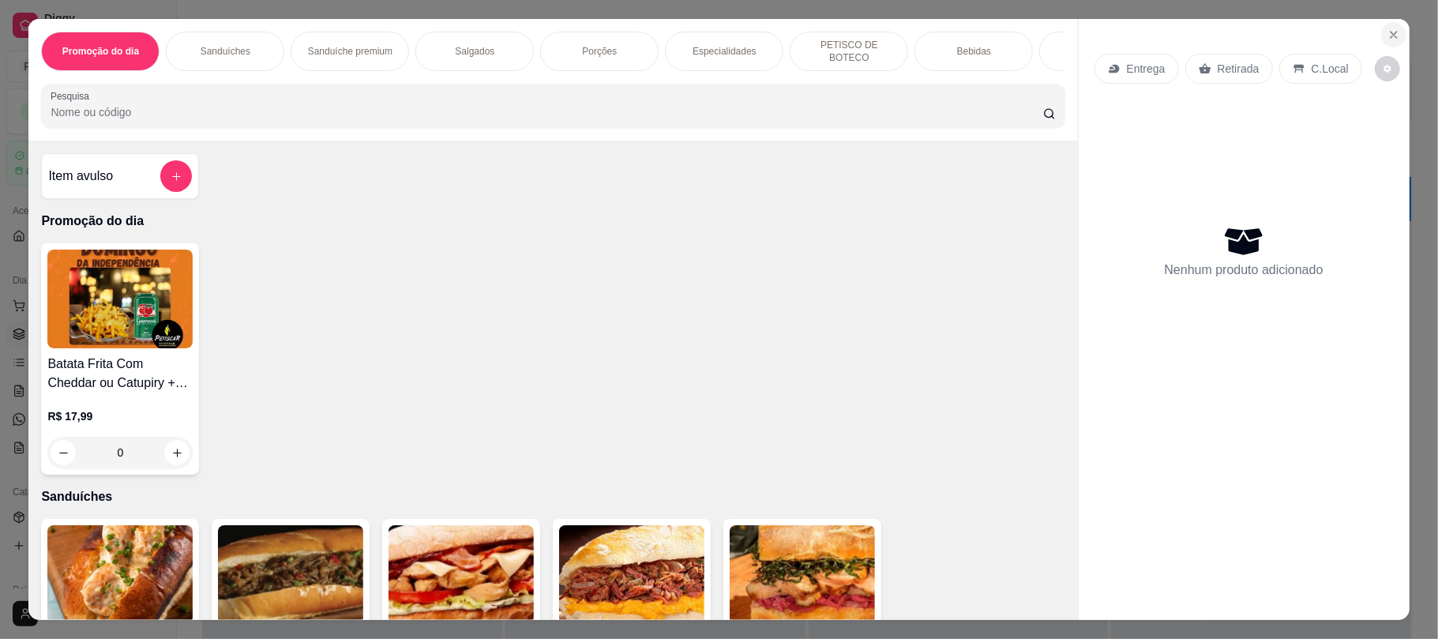
click at [1381, 30] on button "Close" at bounding box center [1393, 34] width 25 height 25
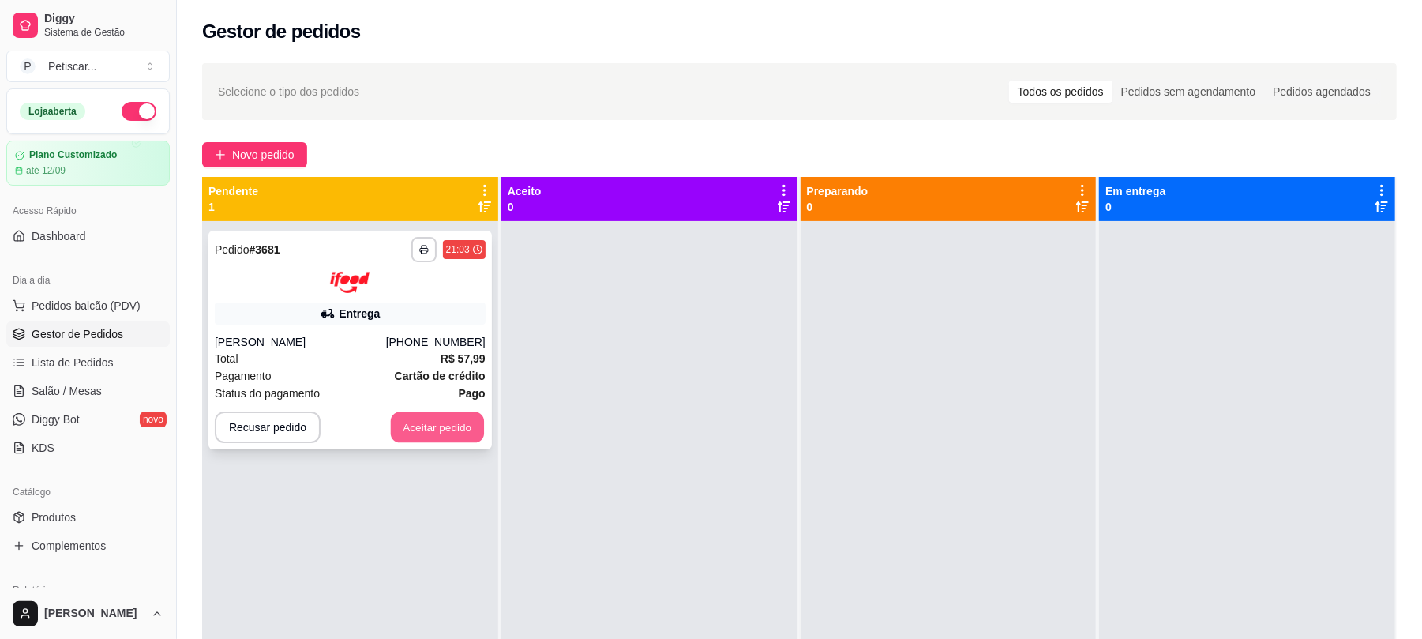
click at [441, 438] on button "Aceitar pedido" at bounding box center [437, 426] width 93 height 31
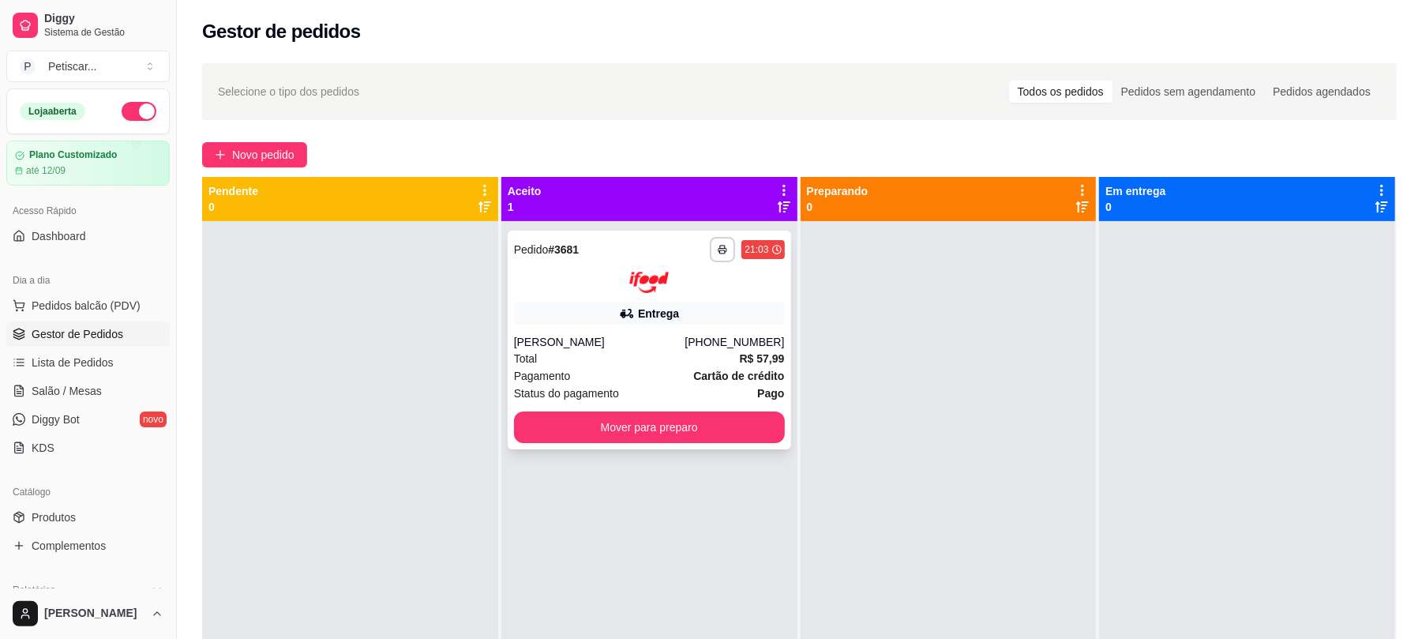
click at [526, 358] on span "Total" at bounding box center [526, 358] width 24 height 17
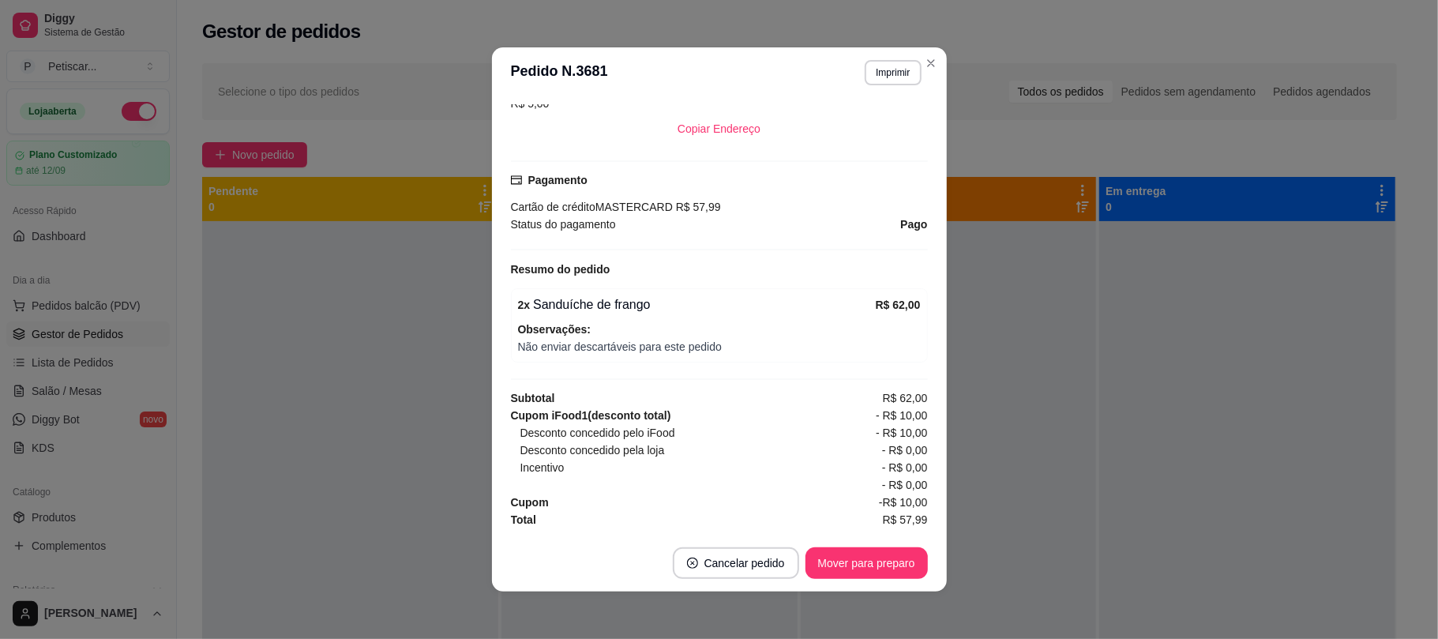
scroll to position [3, 0]
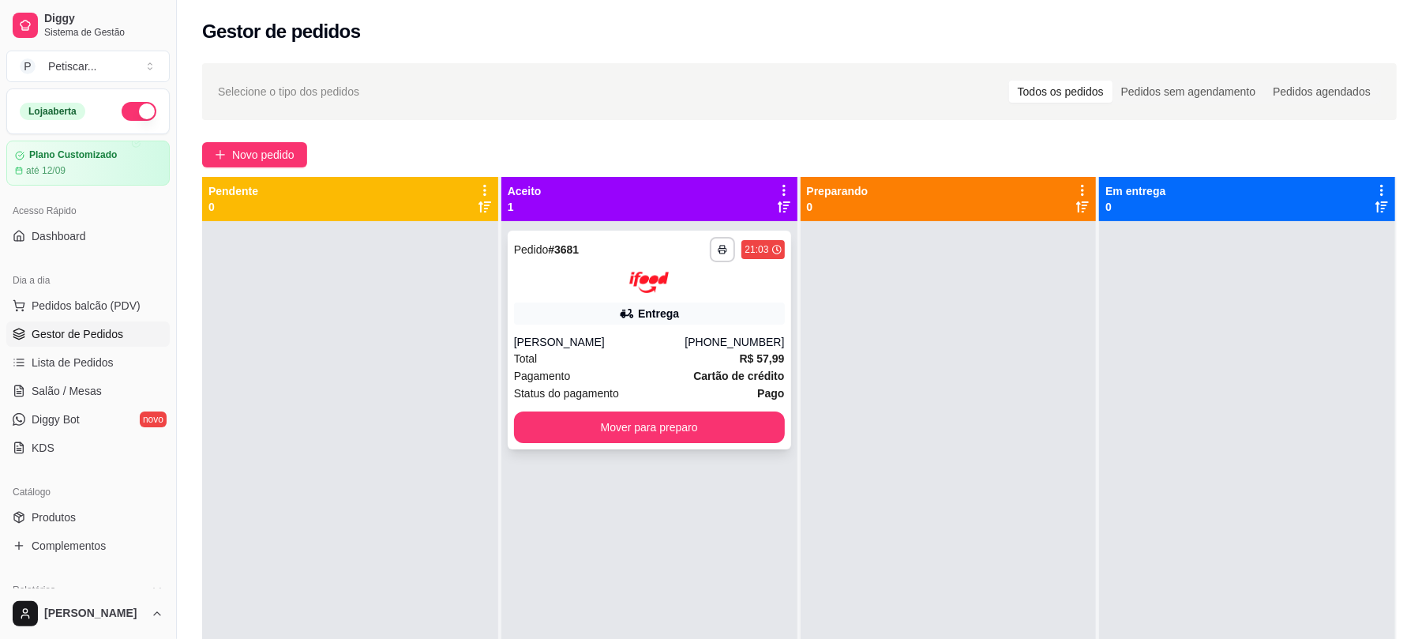
click at [525, 327] on div "**********" at bounding box center [650, 340] width 284 height 219
click at [524, 294] on div "**********" at bounding box center [650, 340] width 284 height 219
click at [605, 320] on div "Entrega" at bounding box center [649, 313] width 271 height 22
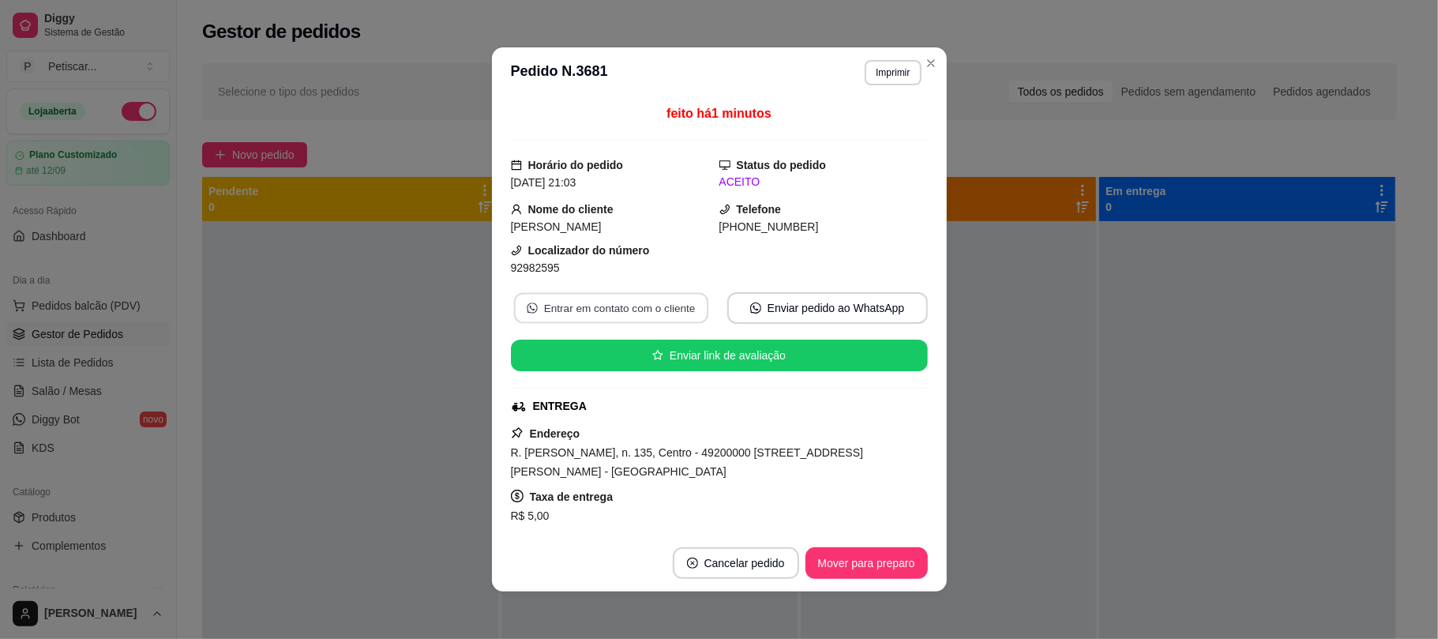
click at [513, 293] on button "Entrar em contato com o cliente" at bounding box center [610, 308] width 194 height 31
click at [605, 320] on button "Entrar em contato com o cliente" at bounding box center [610, 308] width 194 height 31
click at [879, 65] on button "Imprimir" at bounding box center [893, 72] width 54 height 24
click at [834, 133] on button "IMPRESSORA" at bounding box center [857, 127] width 111 height 24
drag, startPoint x: 864, startPoint y: 579, endPoint x: 889, endPoint y: 570, distance: 26.7
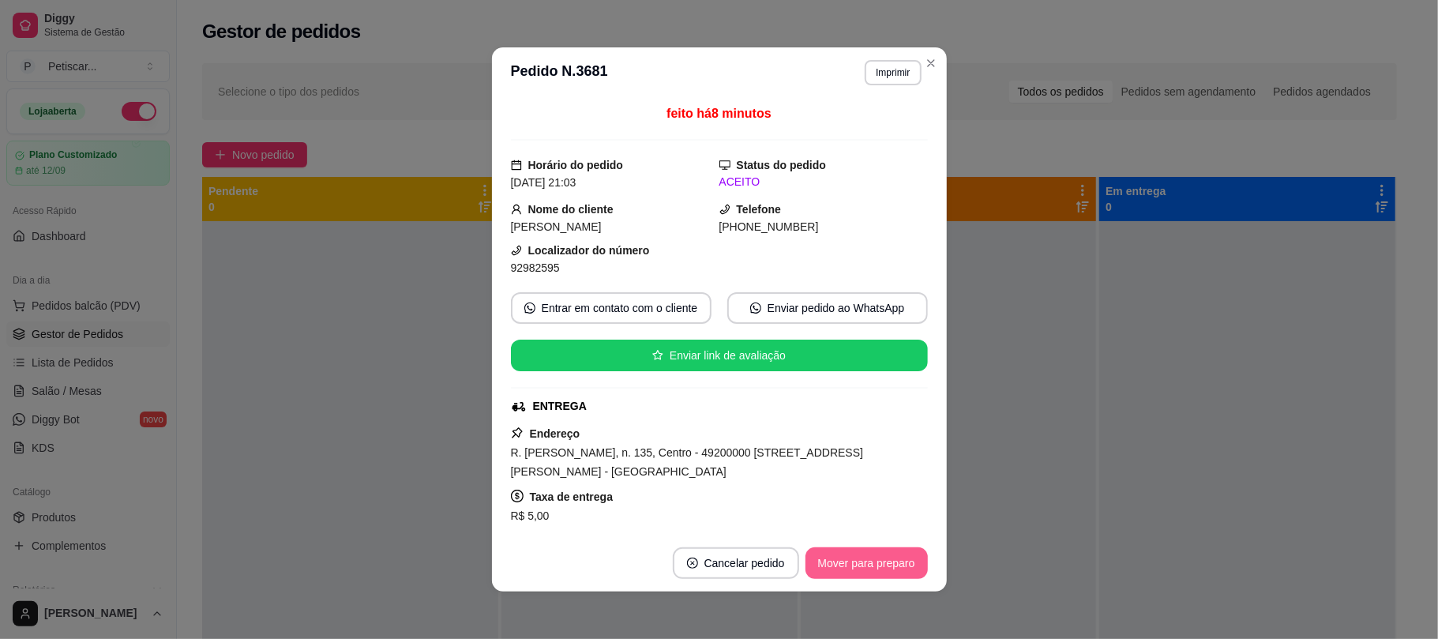
click at [889, 570] on footer "Cancelar pedido Mover para preparo" at bounding box center [719, 563] width 455 height 57
click at [889, 570] on button "Mover para preparo" at bounding box center [867, 563] width 122 height 32
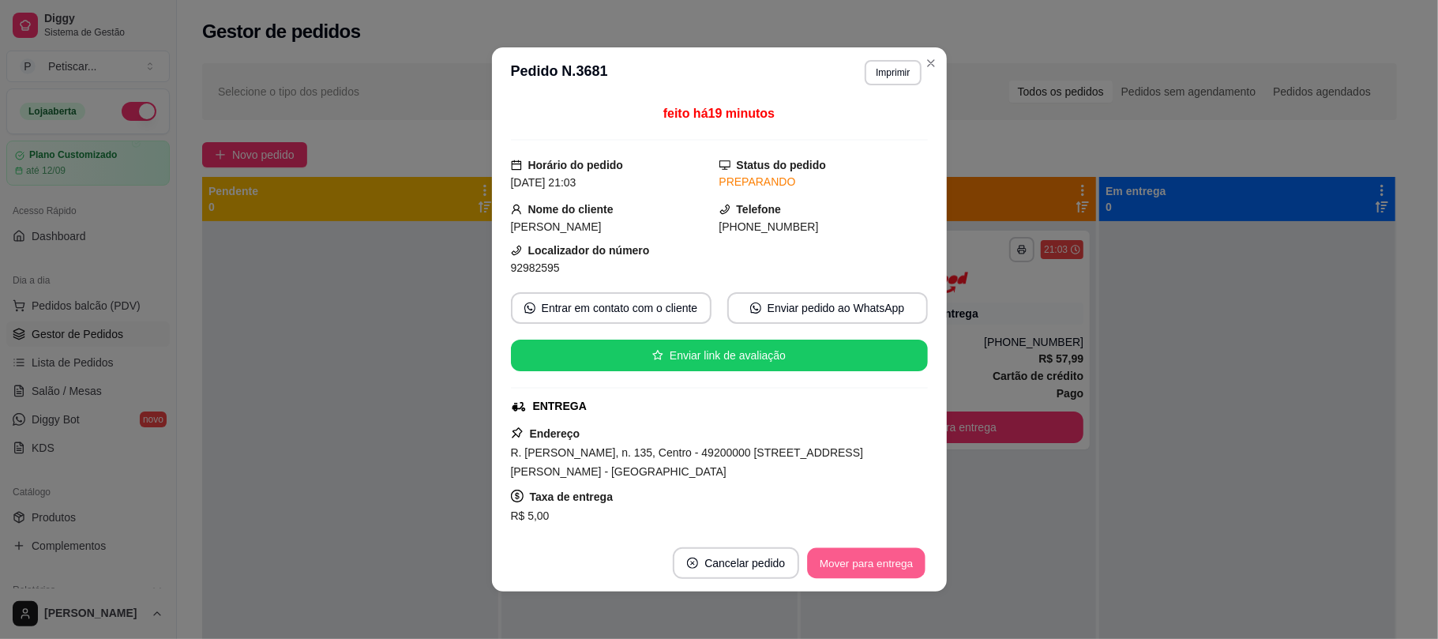
click at [889, 570] on button "Mover para entrega" at bounding box center [867, 563] width 118 height 31
